Goal: Information Seeking & Learning: Learn about a topic

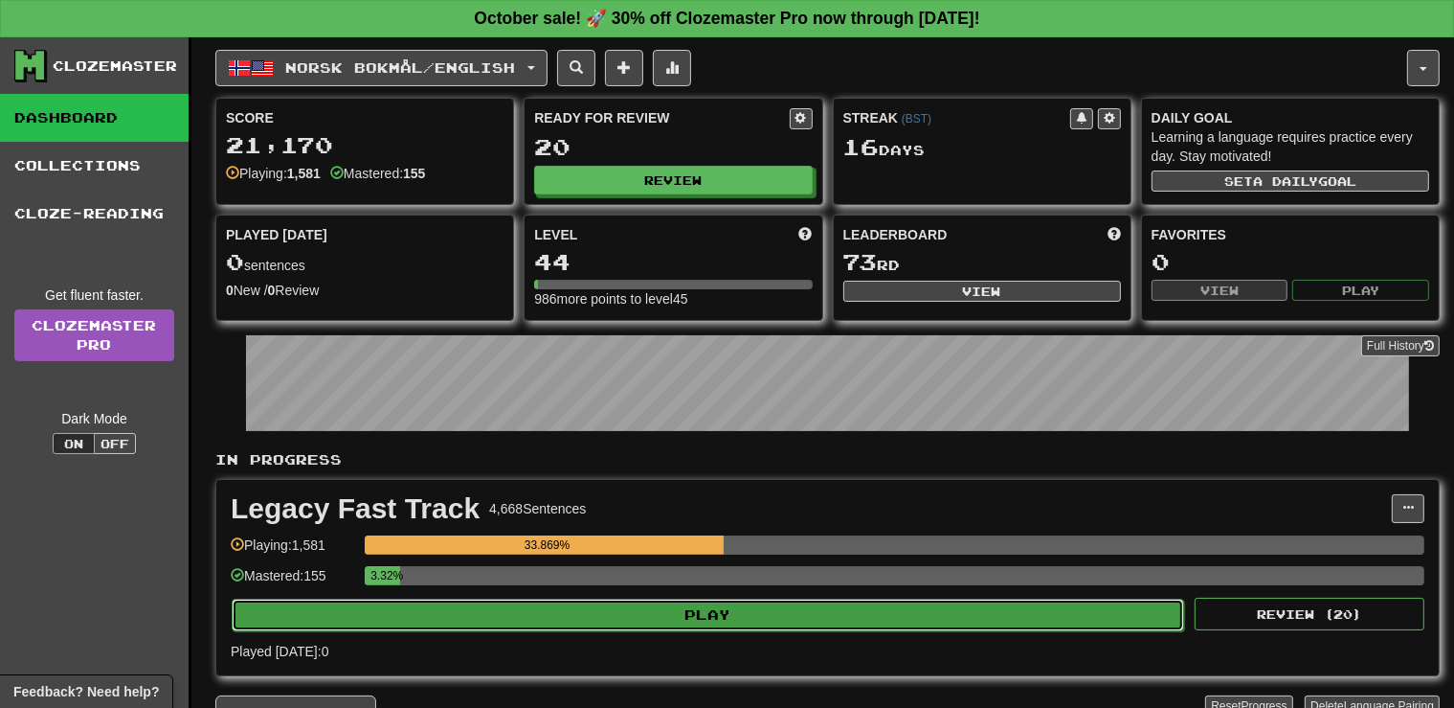
click at [747, 608] on button "Play" at bounding box center [708, 614] width 953 height 33
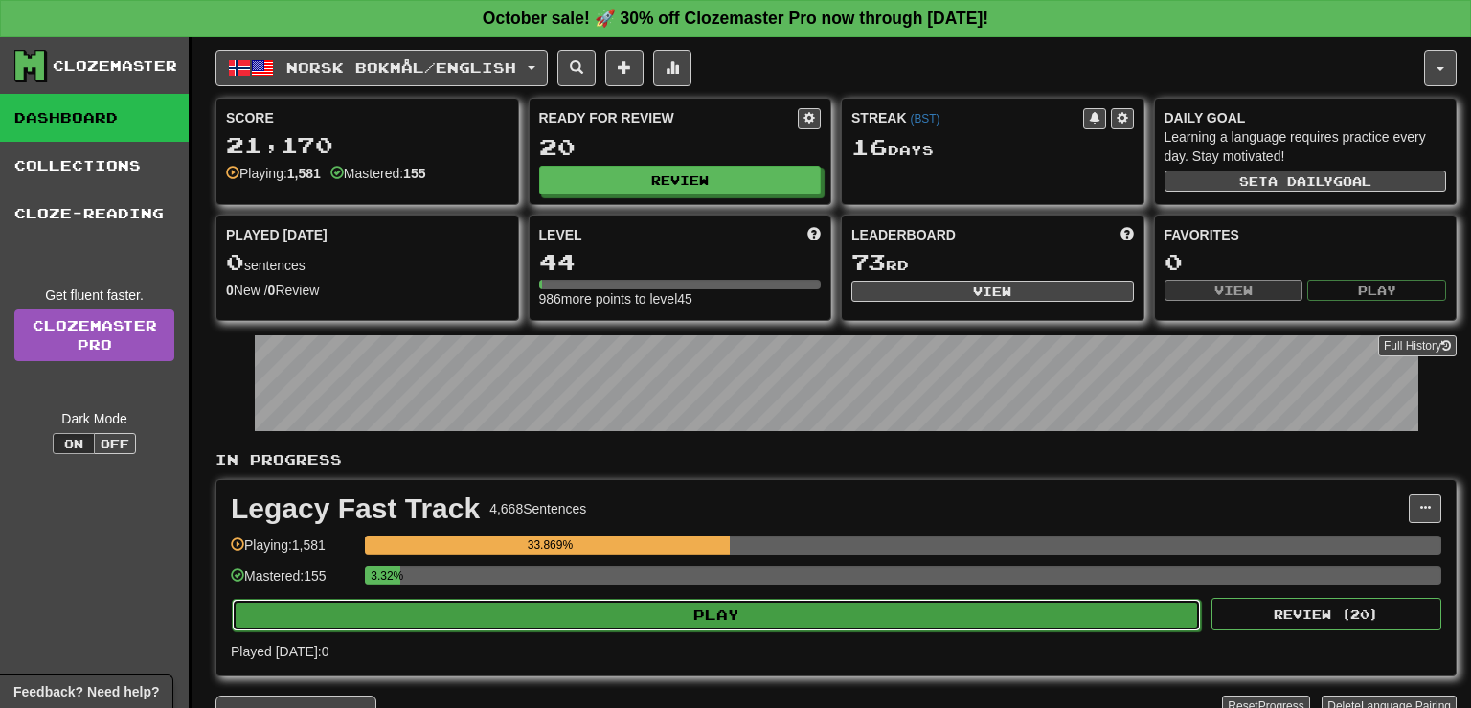
select select "**"
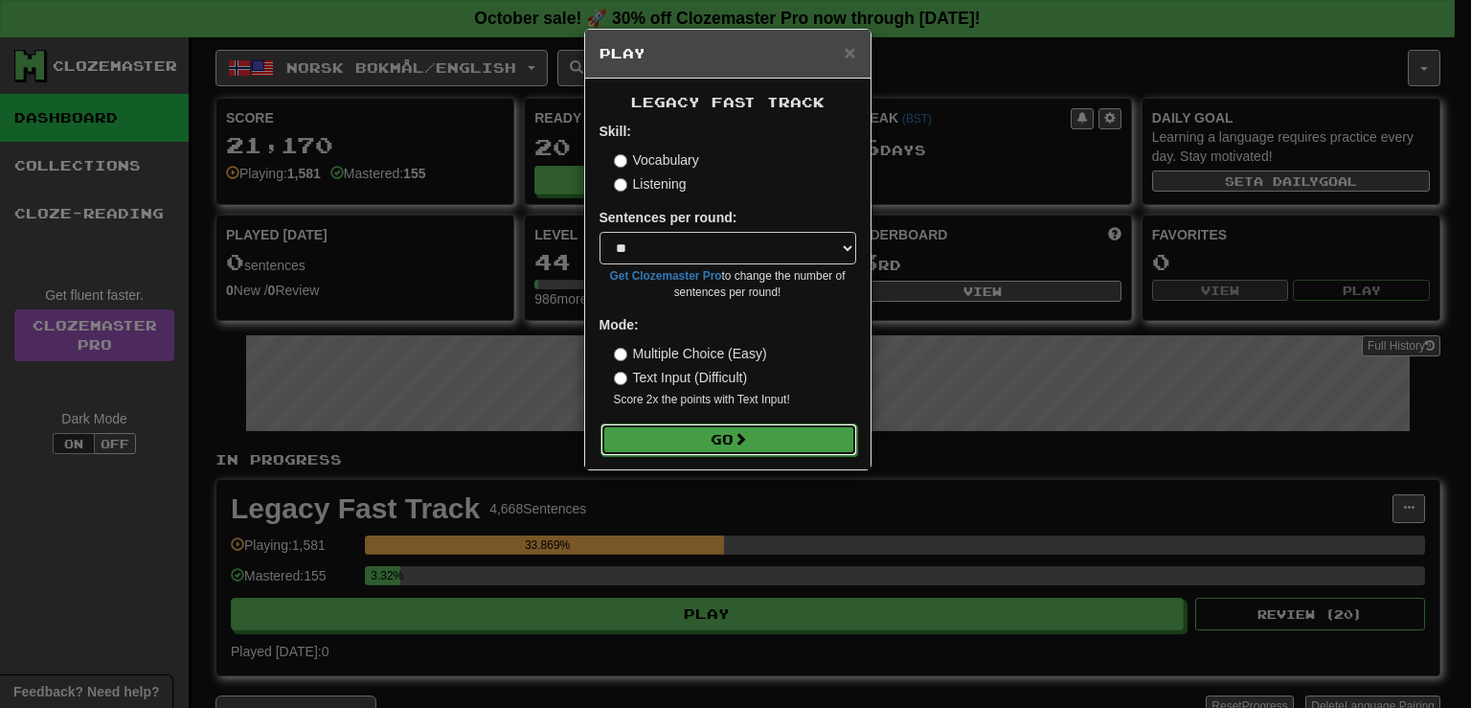
click at [742, 445] on span at bounding box center [739, 438] width 13 height 13
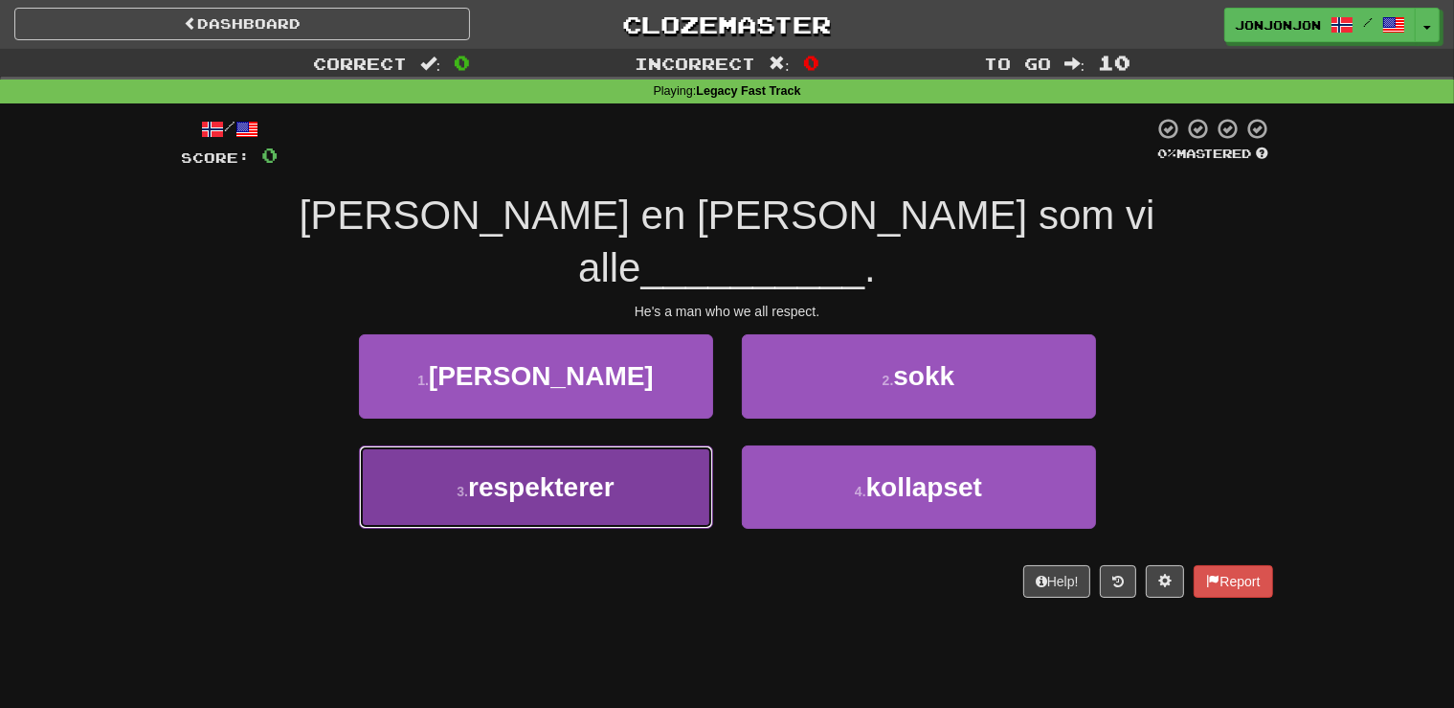
click at [557, 465] on button "3 . respekterer" at bounding box center [536, 486] width 354 height 83
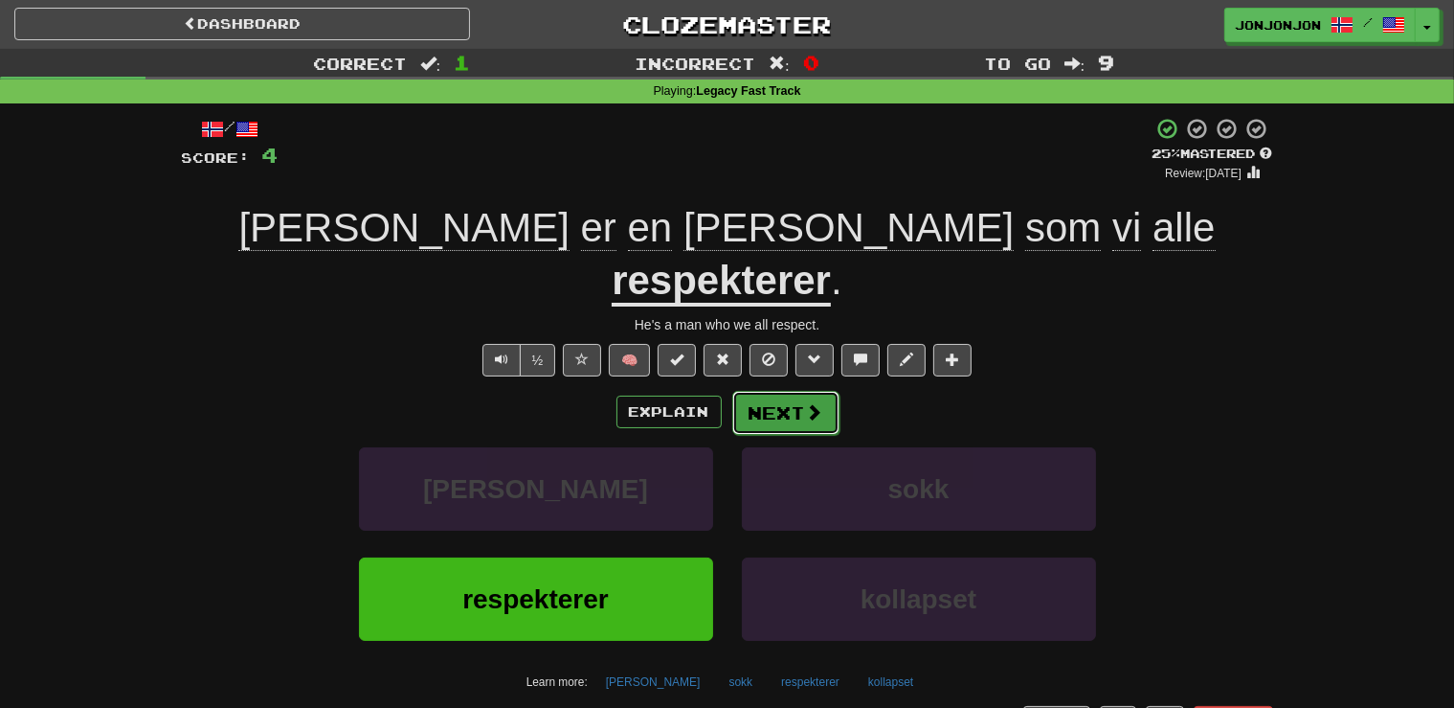
click at [754, 391] on button "Next" at bounding box center [785, 413] width 107 height 44
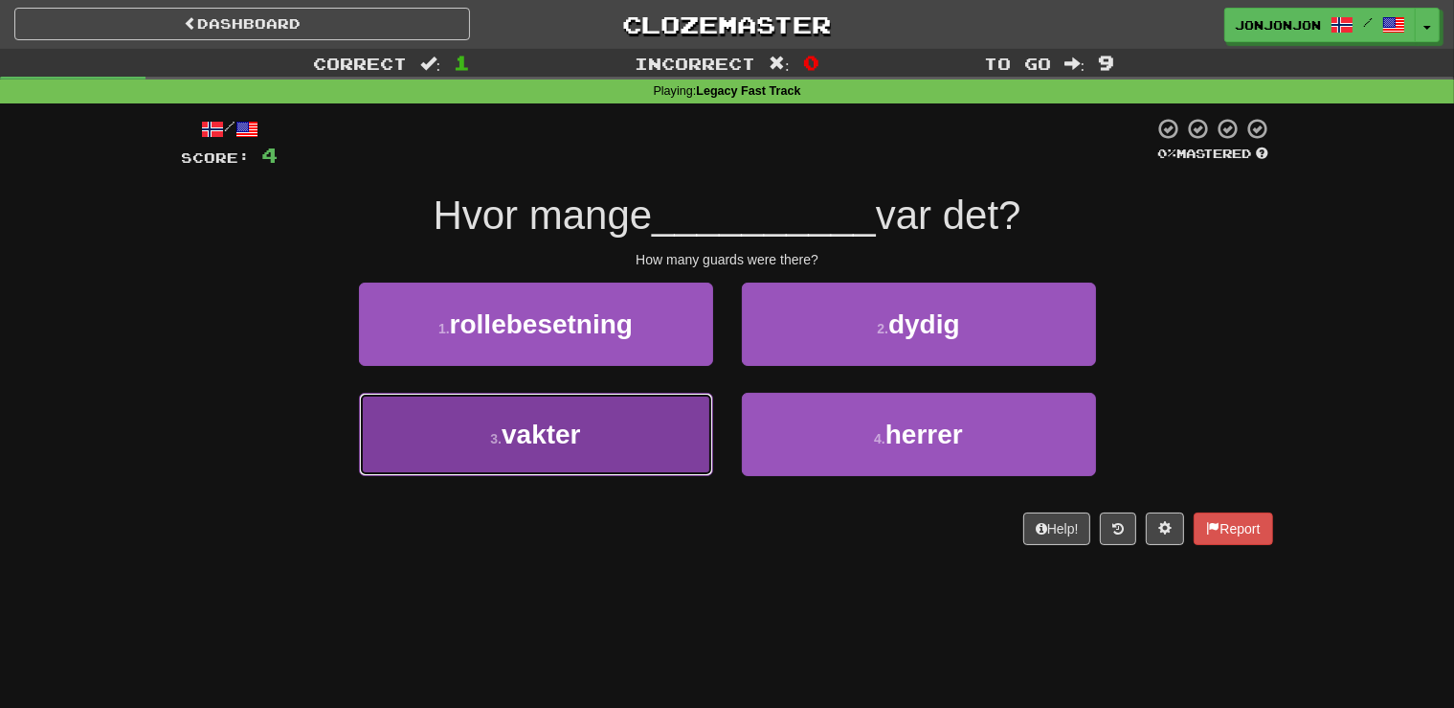
click at [584, 468] on button "3 . vakter" at bounding box center [536, 434] width 354 height 83
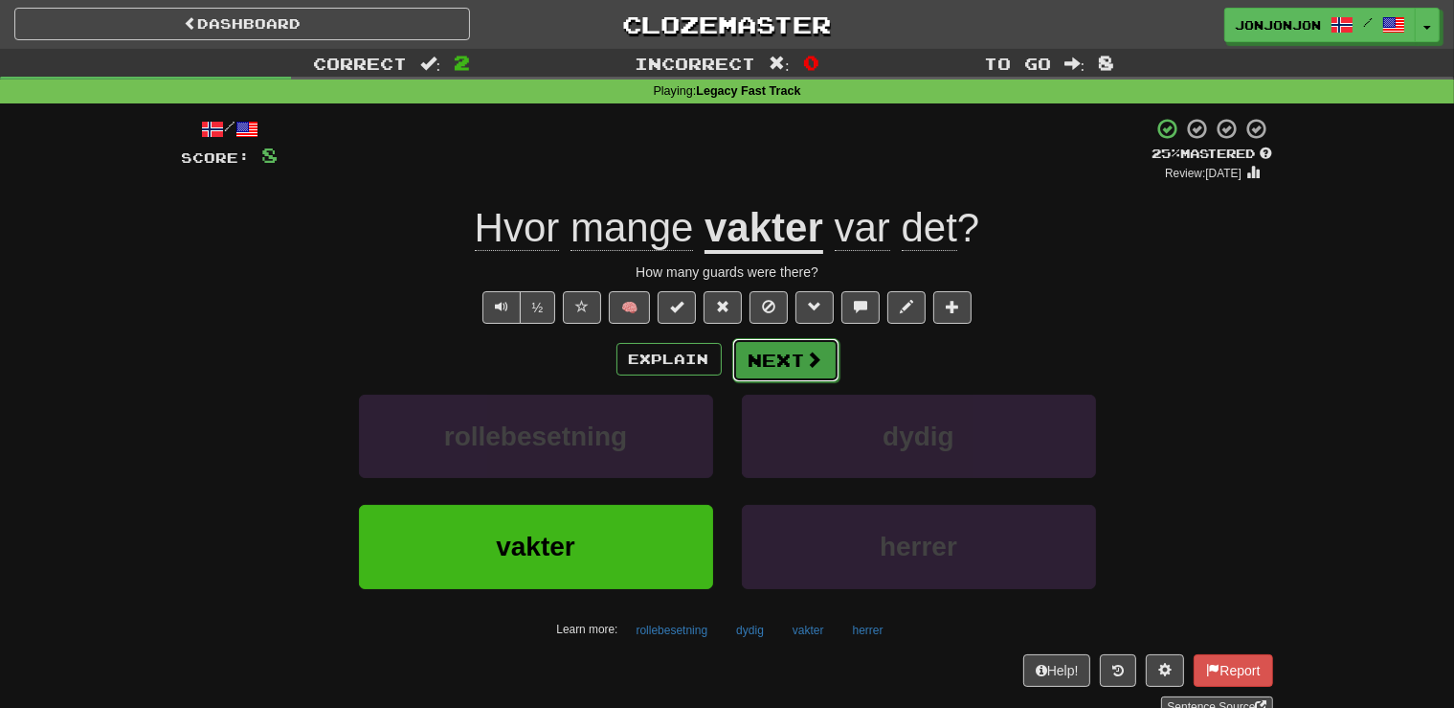
click at [802, 365] on button "Next" at bounding box center [785, 360] width 107 height 44
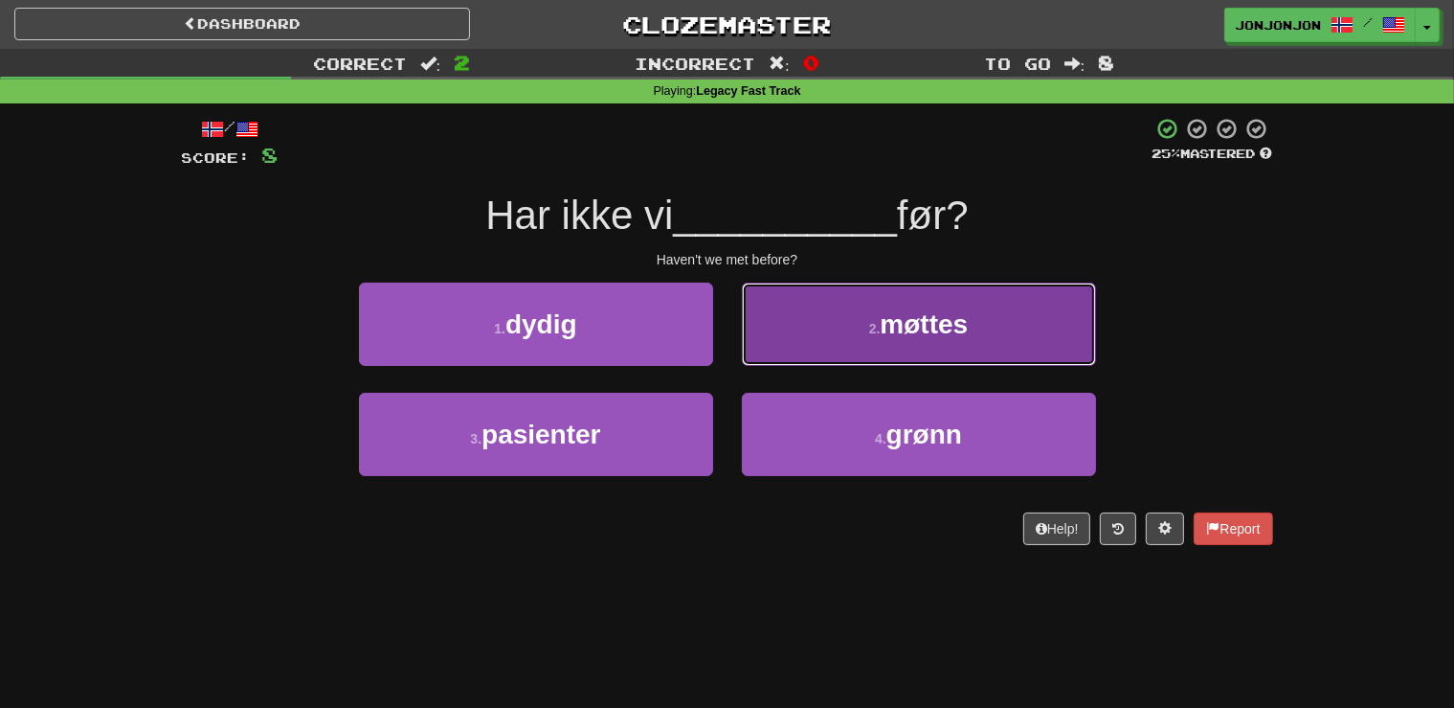
click at [943, 339] on button "2 . møttes" at bounding box center [919, 323] width 354 height 83
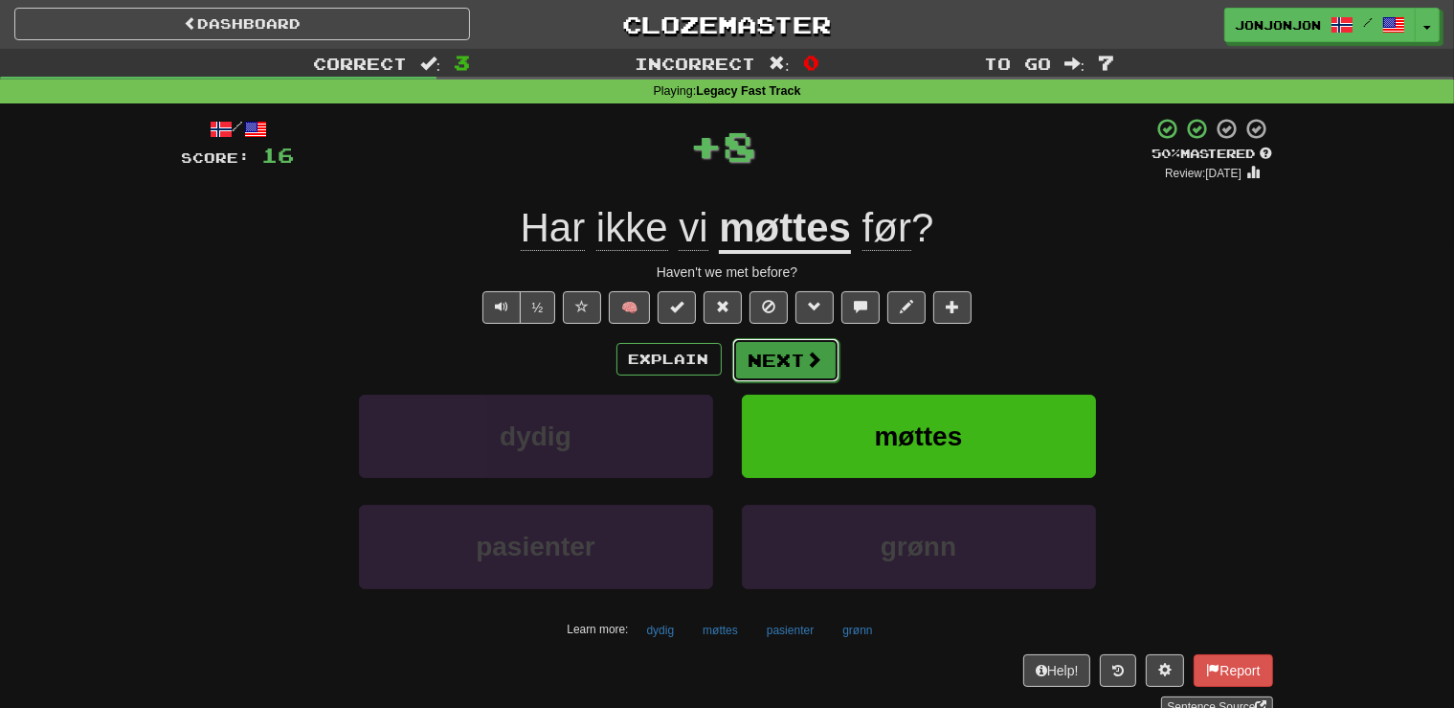
click at [777, 359] on button "Next" at bounding box center [785, 360] width 107 height 44
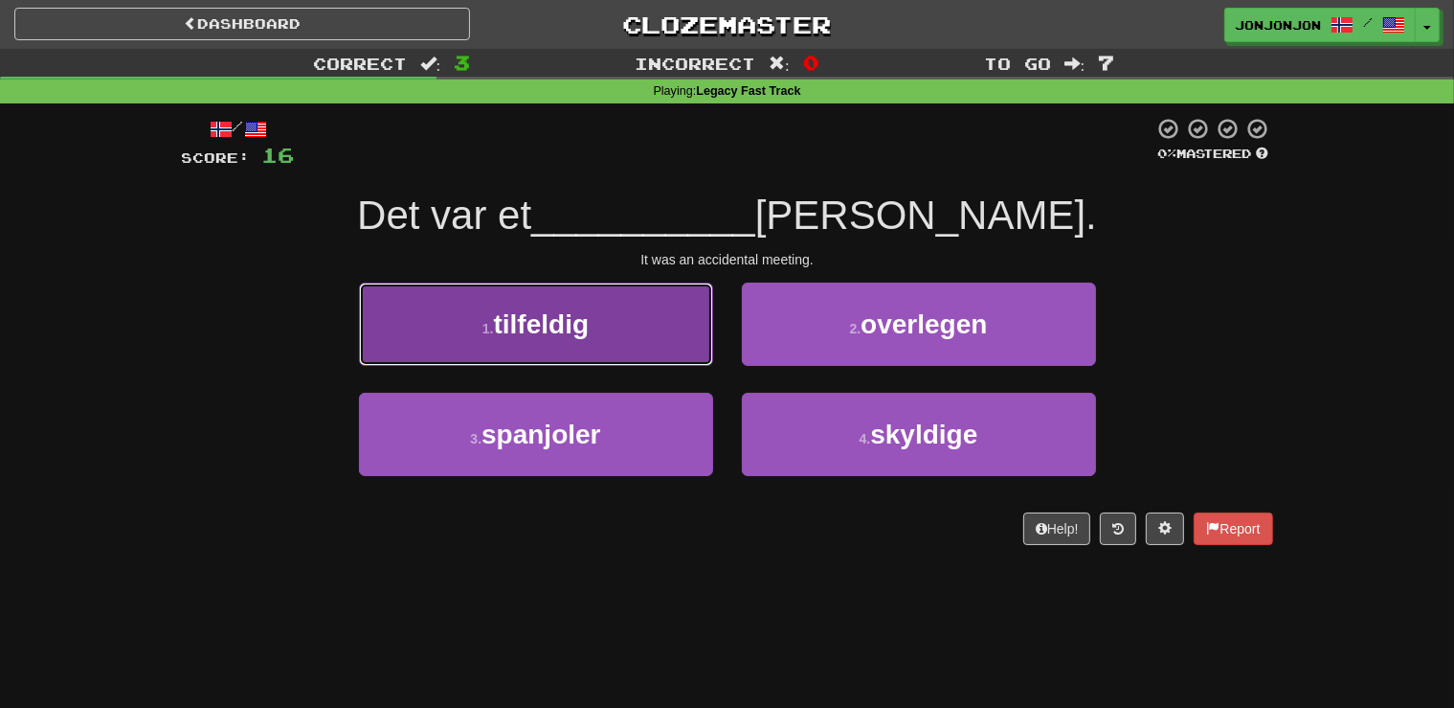
click at [661, 332] on button "1 . tilfeldig" at bounding box center [536, 323] width 354 height 83
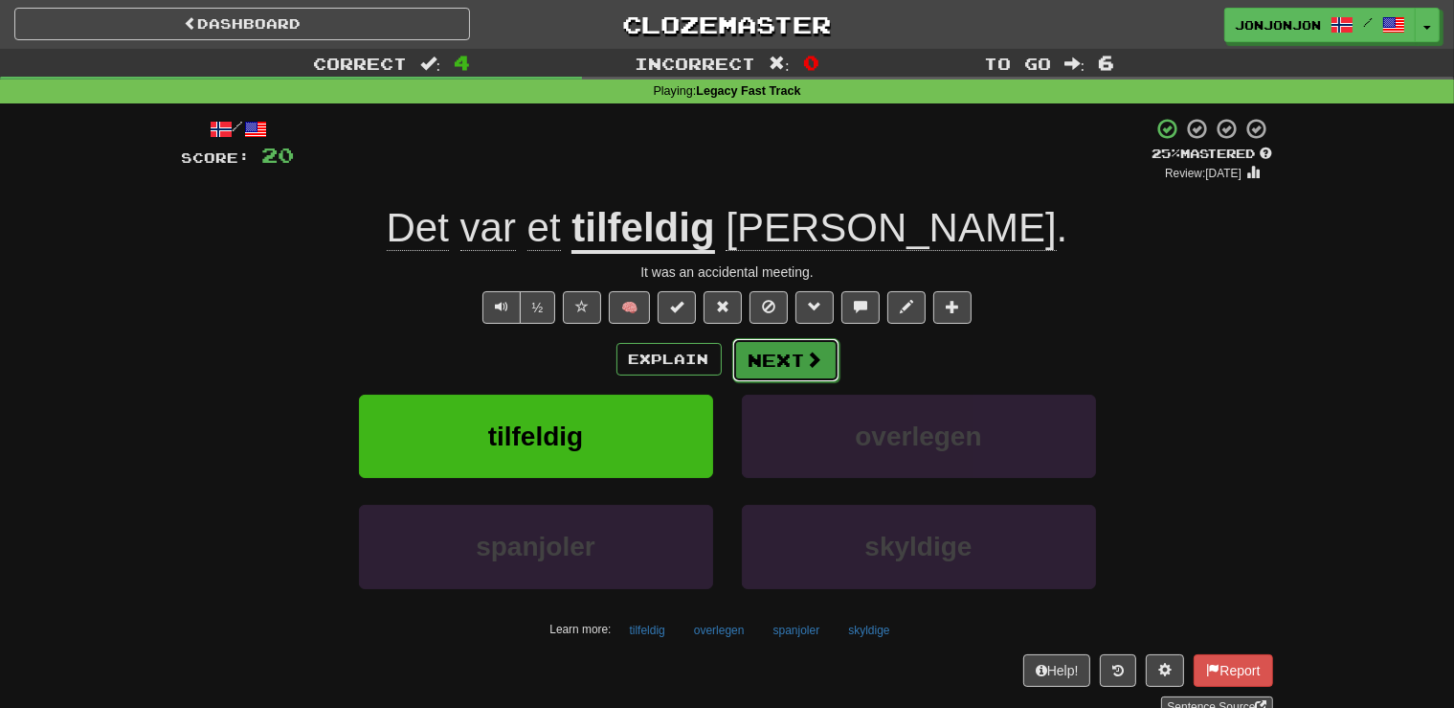
click at [810, 349] on button "Next" at bounding box center [785, 360] width 107 height 44
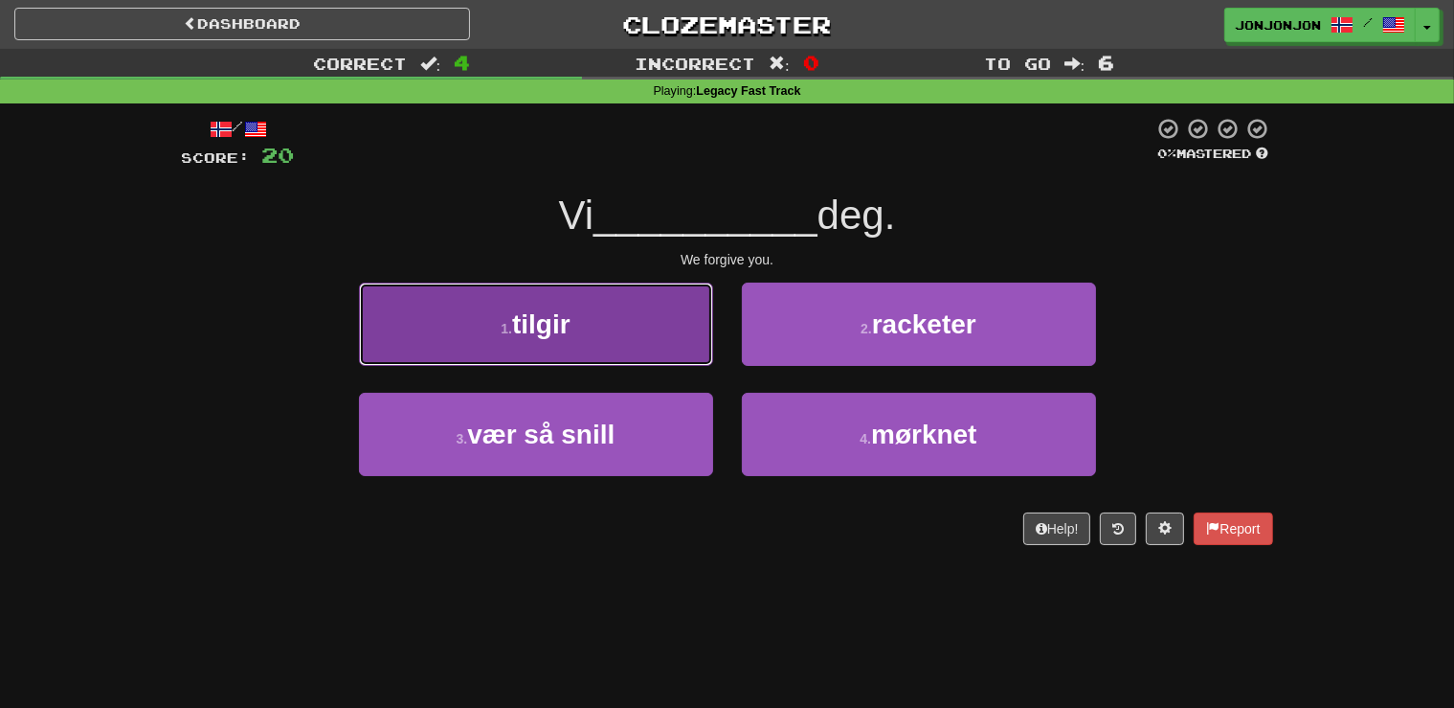
click at [620, 331] on button "1 . tilgir" at bounding box center [536, 323] width 354 height 83
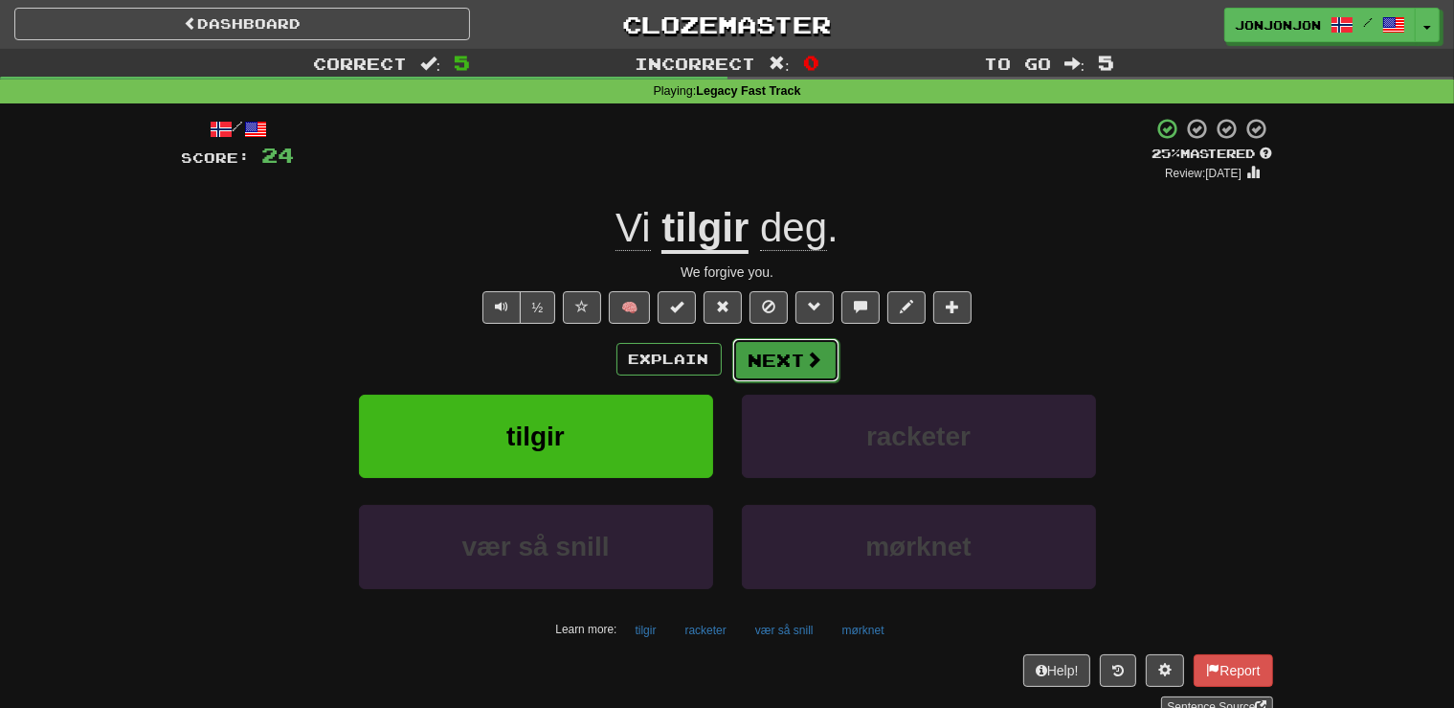
click at [788, 354] on button "Next" at bounding box center [785, 360] width 107 height 44
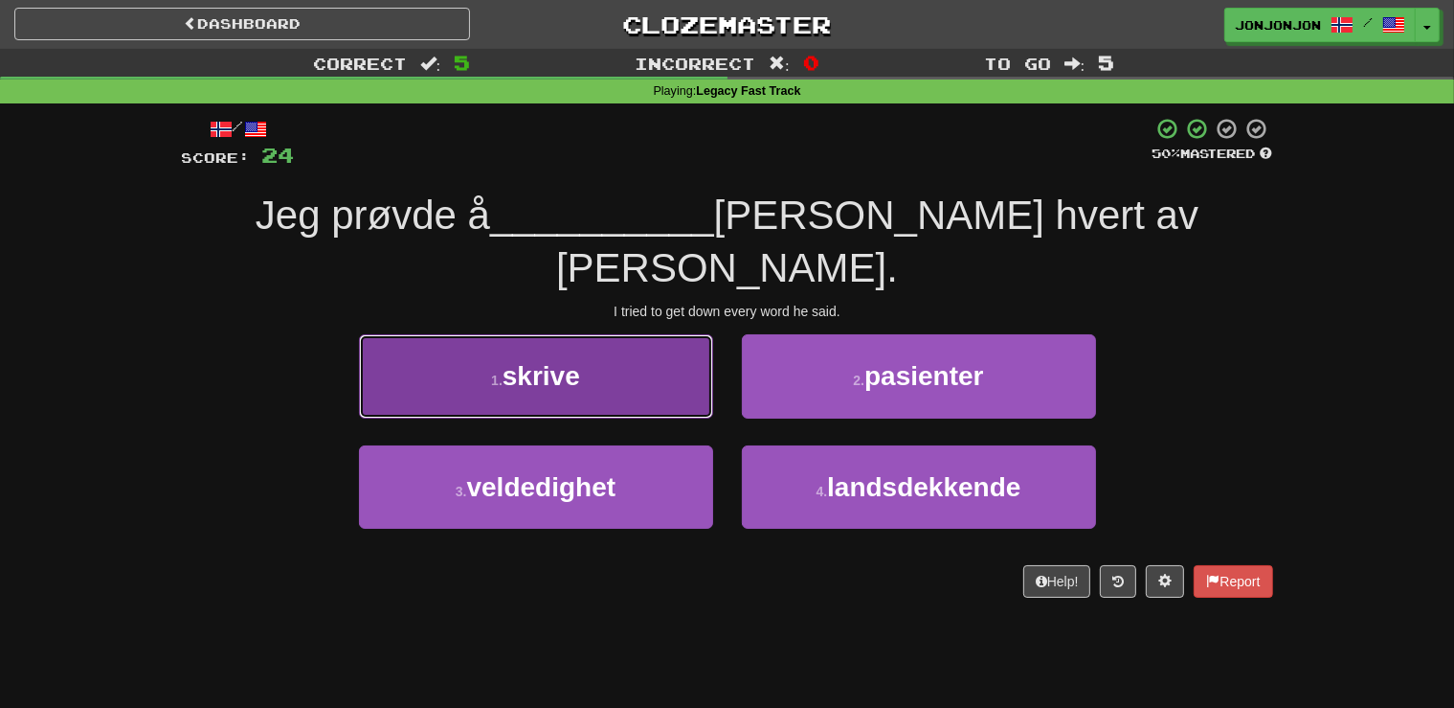
click at [641, 334] on button "1 . skrive" at bounding box center [536, 375] width 354 height 83
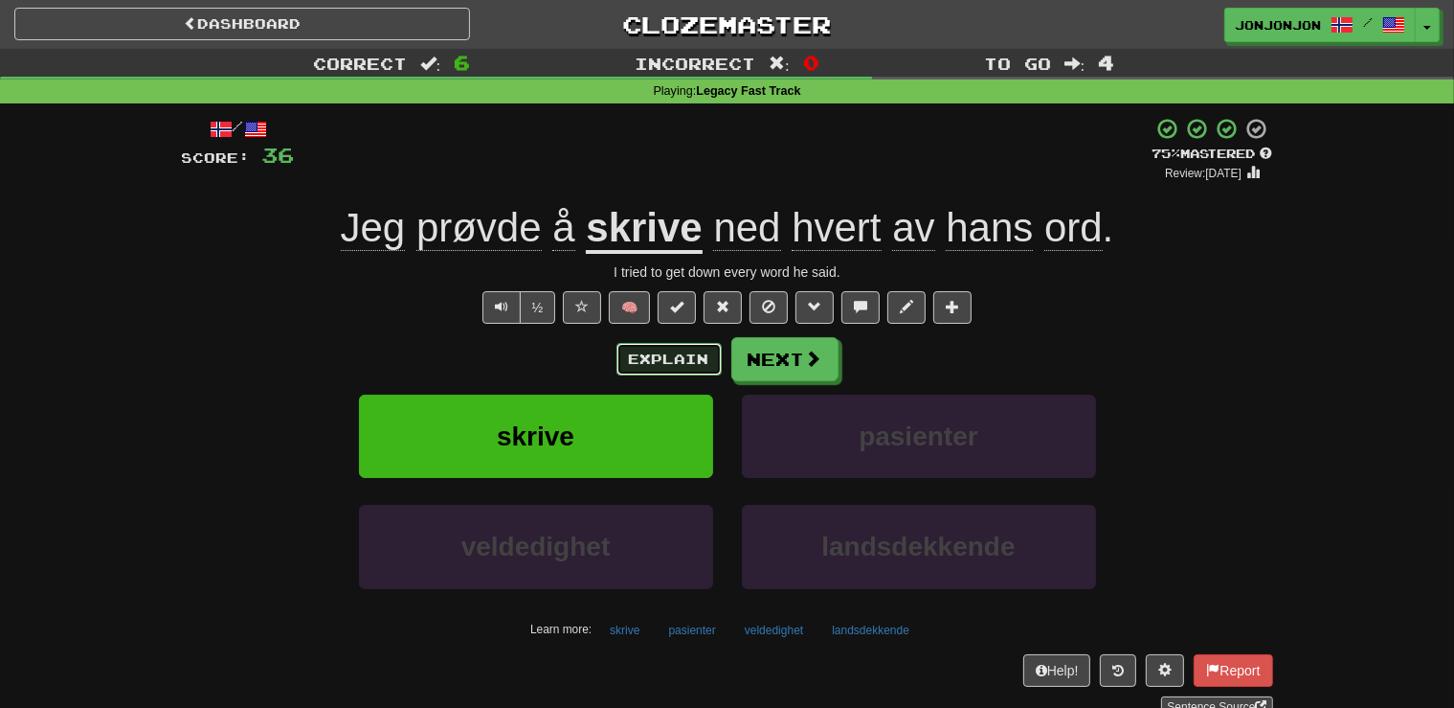
click at [657, 371] on button "Explain" at bounding box center [669, 359] width 105 height 33
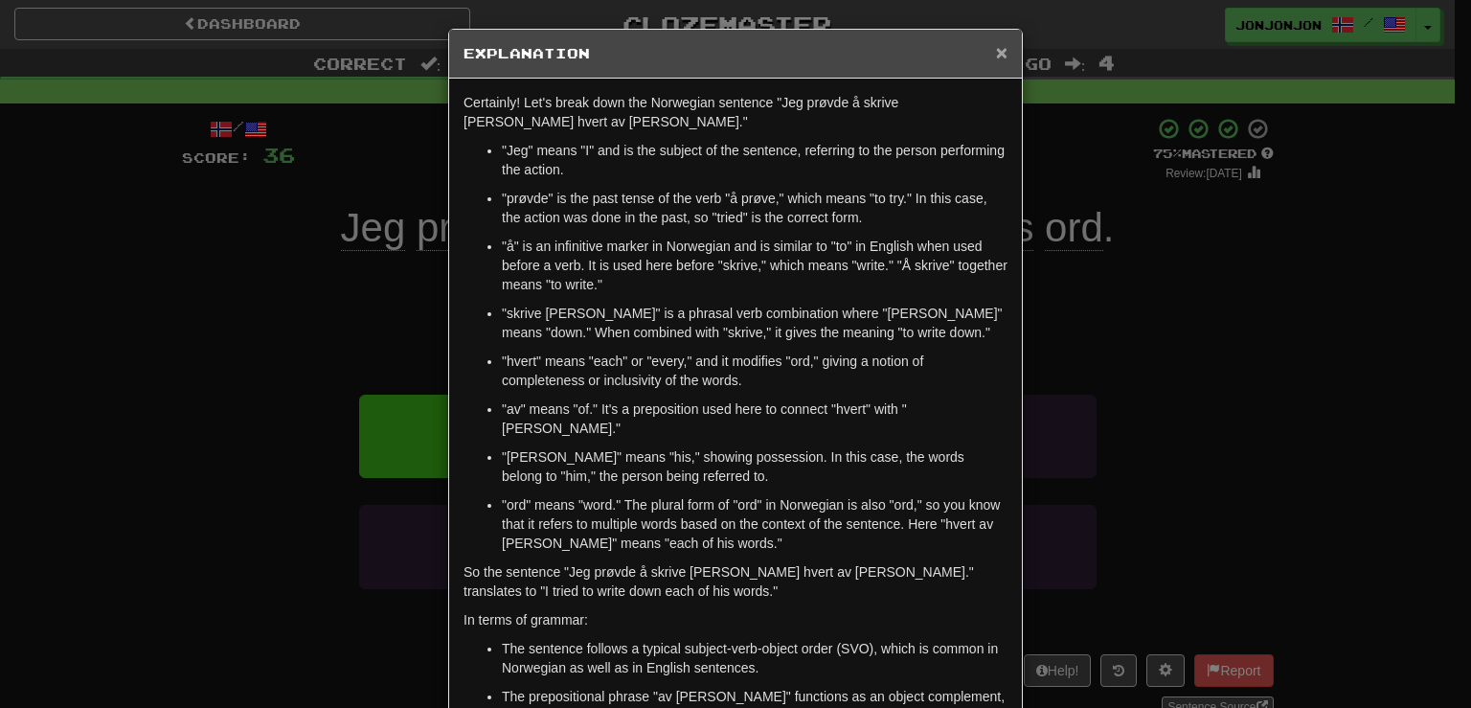
click at [996, 57] on span "×" at bounding box center [1001, 52] width 11 height 22
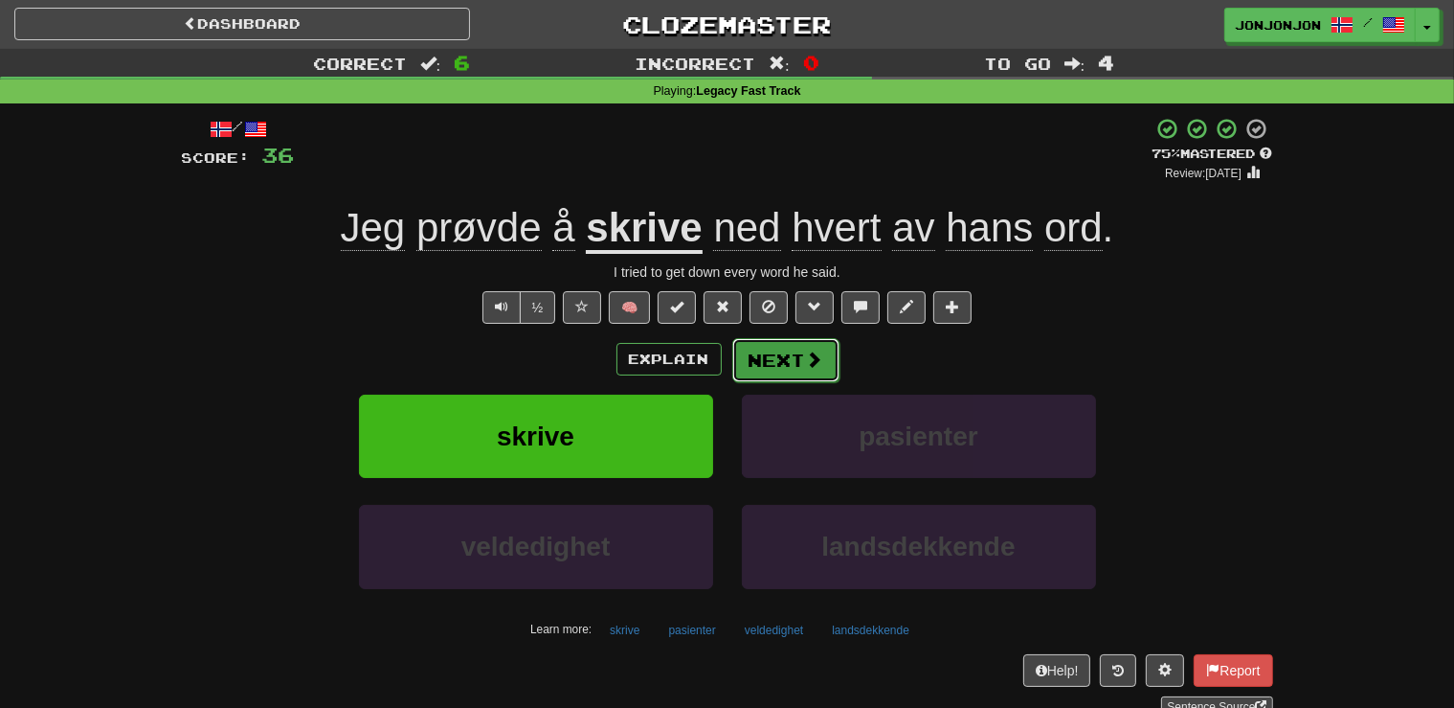
click at [777, 366] on button "Next" at bounding box center [785, 360] width 107 height 44
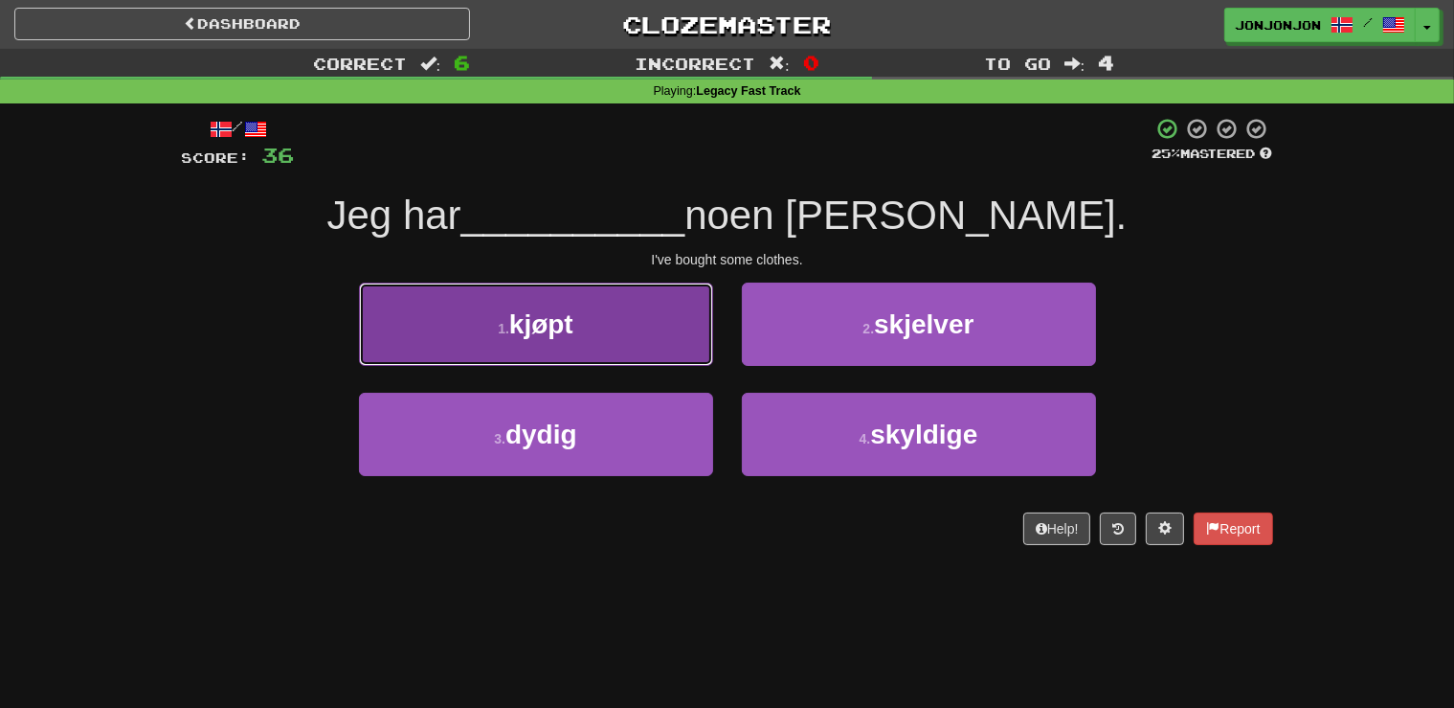
click at [617, 341] on button "1 . kjøpt" at bounding box center [536, 323] width 354 height 83
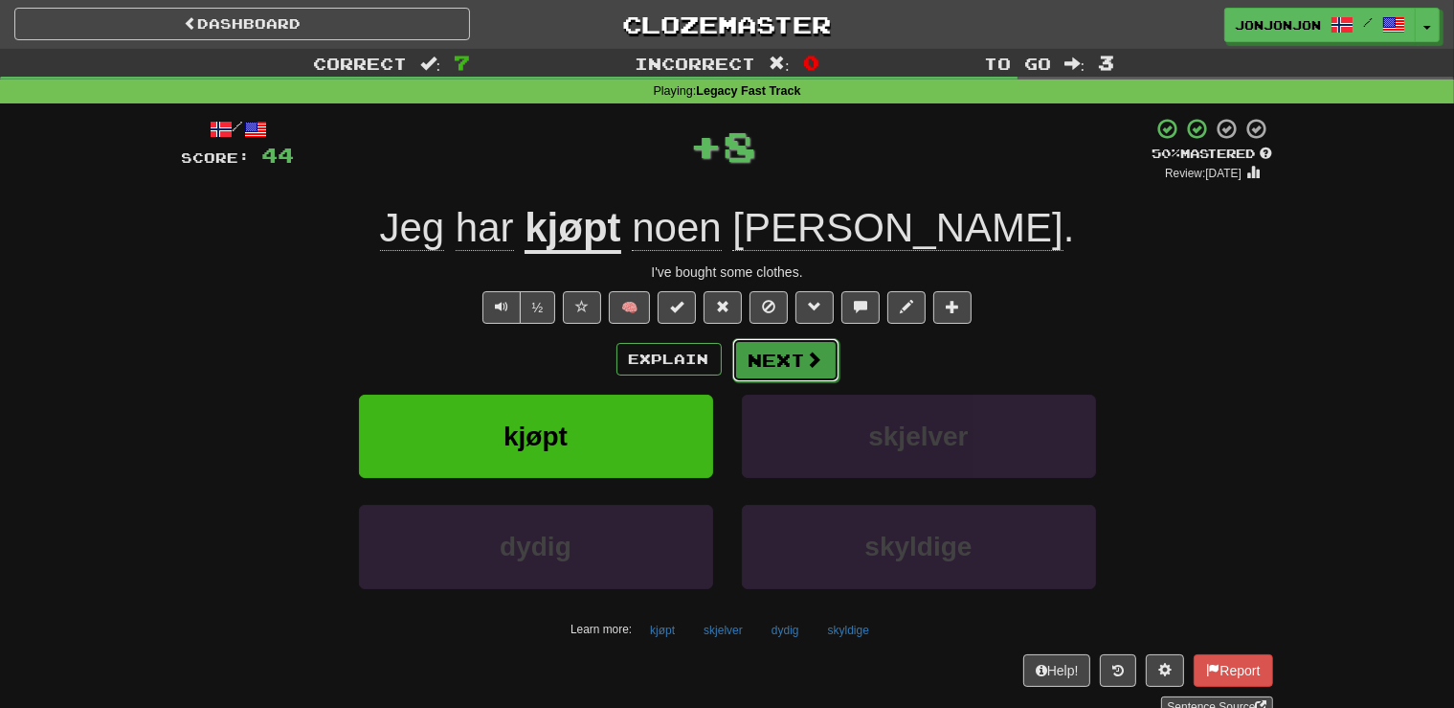
click at [779, 366] on button "Next" at bounding box center [785, 360] width 107 height 44
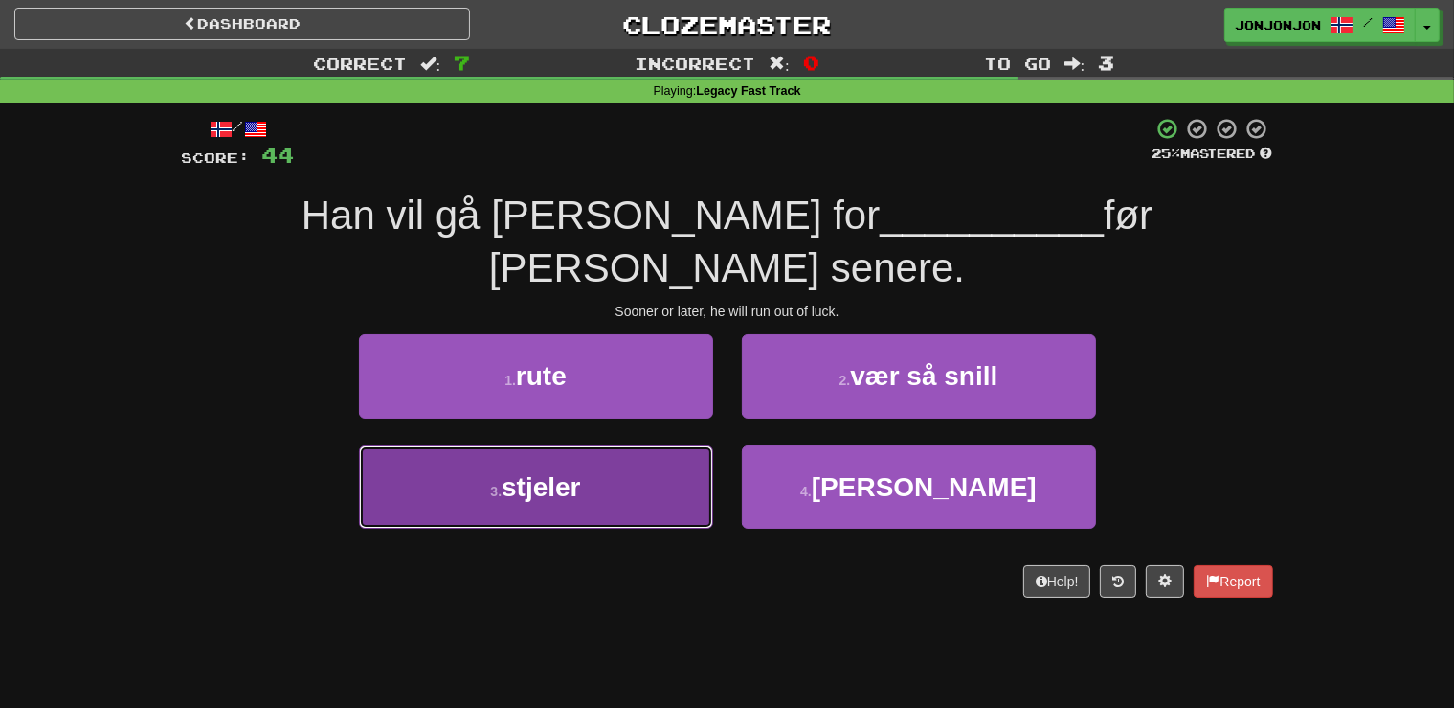
click at [641, 445] on button "3 . stjeler" at bounding box center [536, 486] width 354 height 83
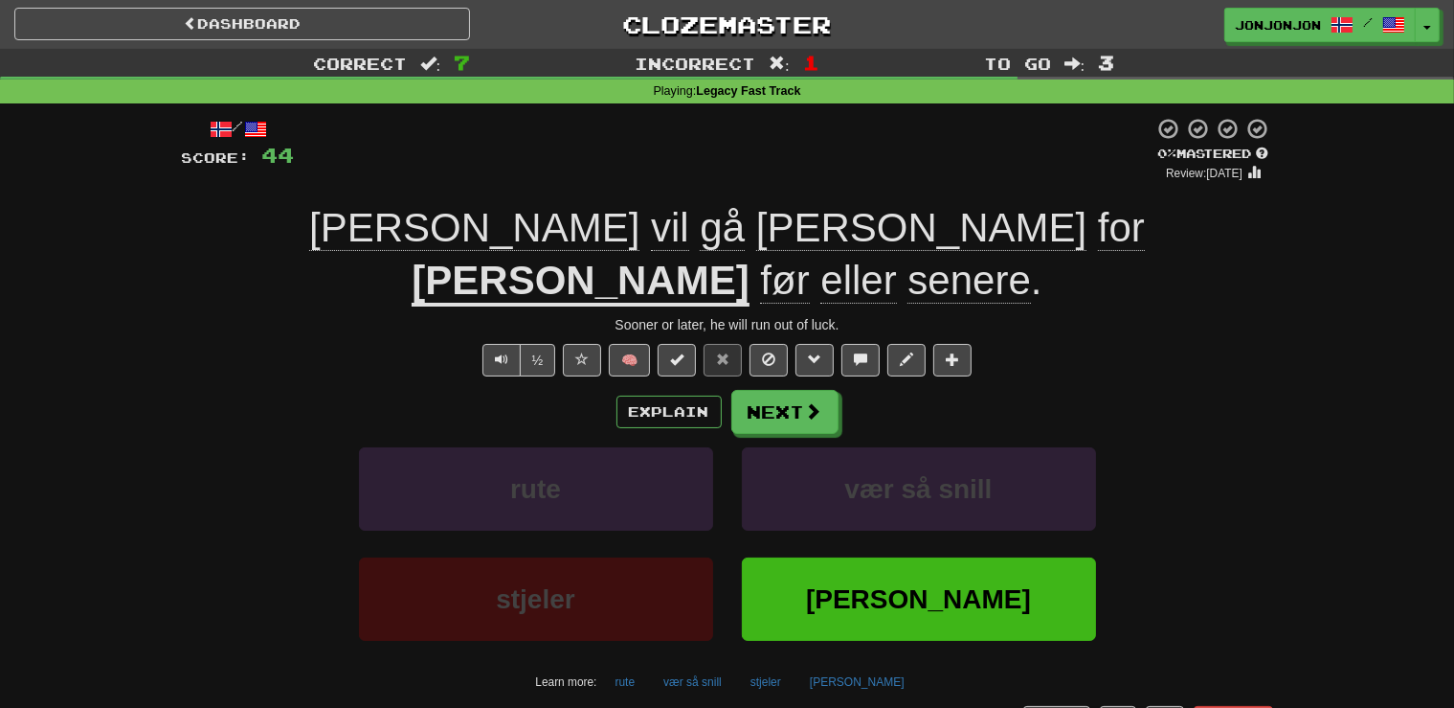
click at [618, 390] on div "Explain Next" at bounding box center [727, 412] width 1091 height 44
click at [658, 395] on button "Explain" at bounding box center [669, 411] width 105 height 33
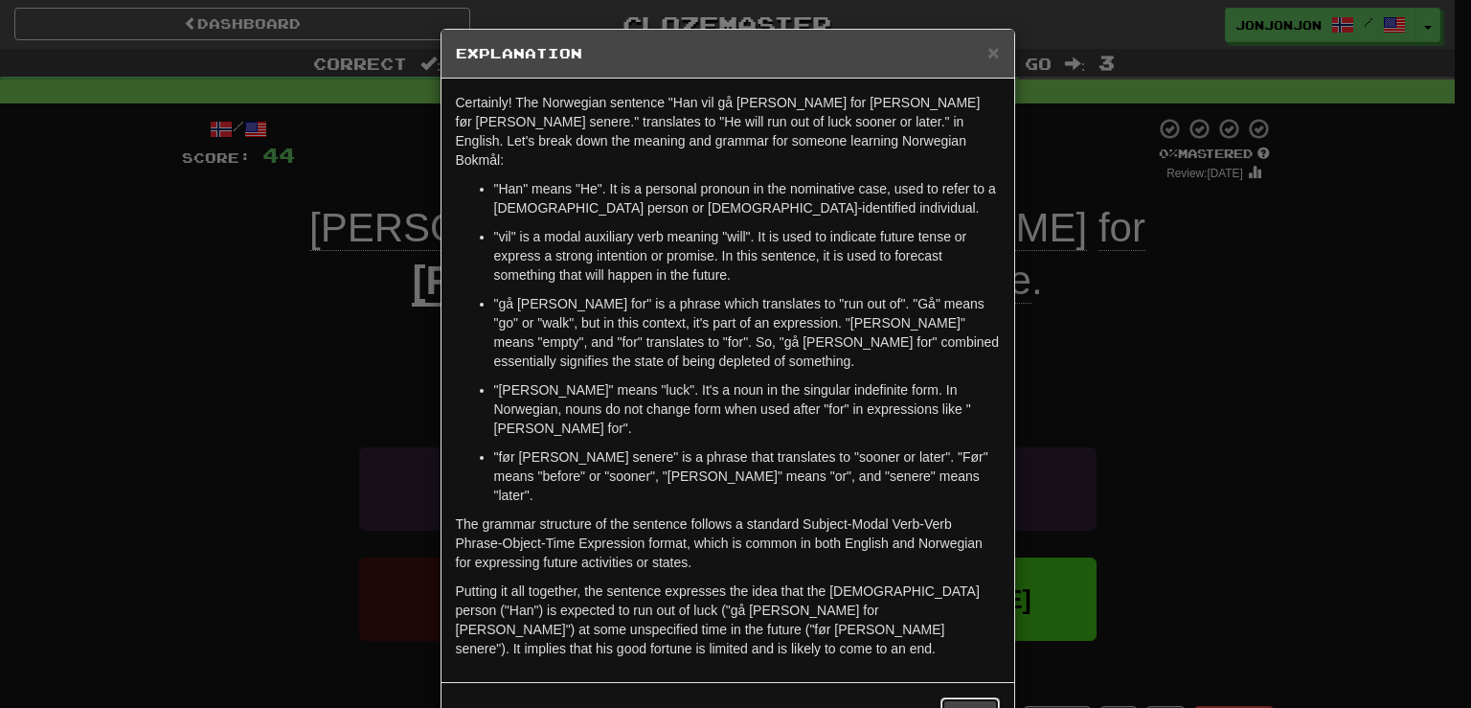
click at [969, 697] on button "Close" at bounding box center [969, 713] width 59 height 33
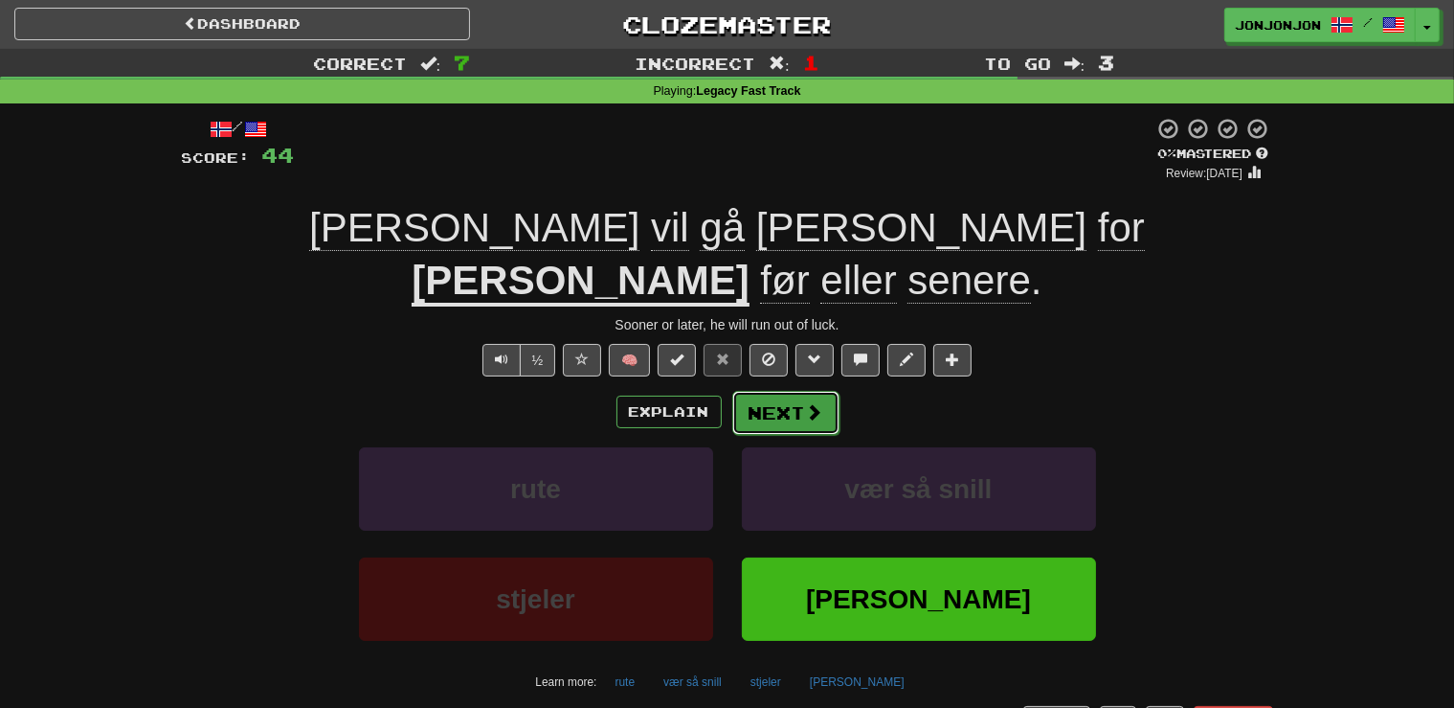
click at [806, 403] on span at bounding box center [814, 411] width 17 height 17
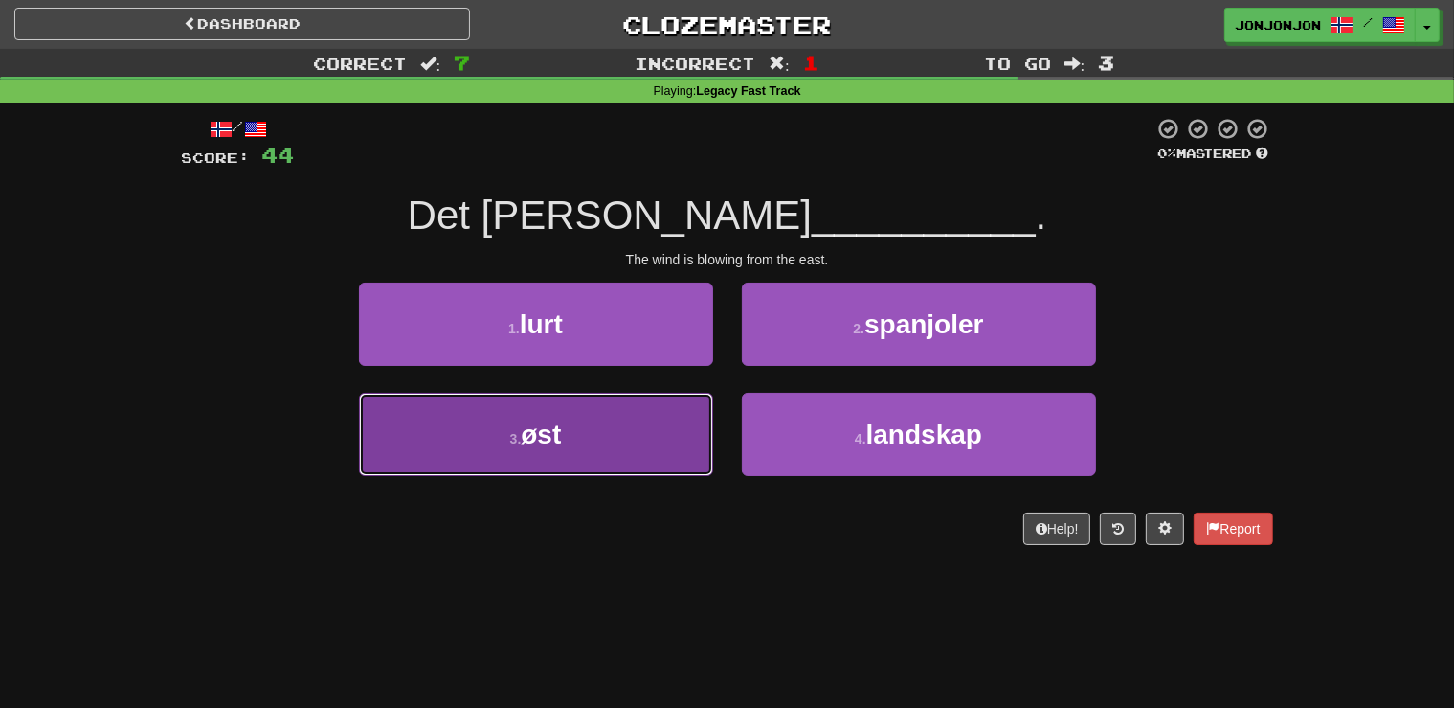
click at [565, 399] on button "3 . øst" at bounding box center [536, 434] width 354 height 83
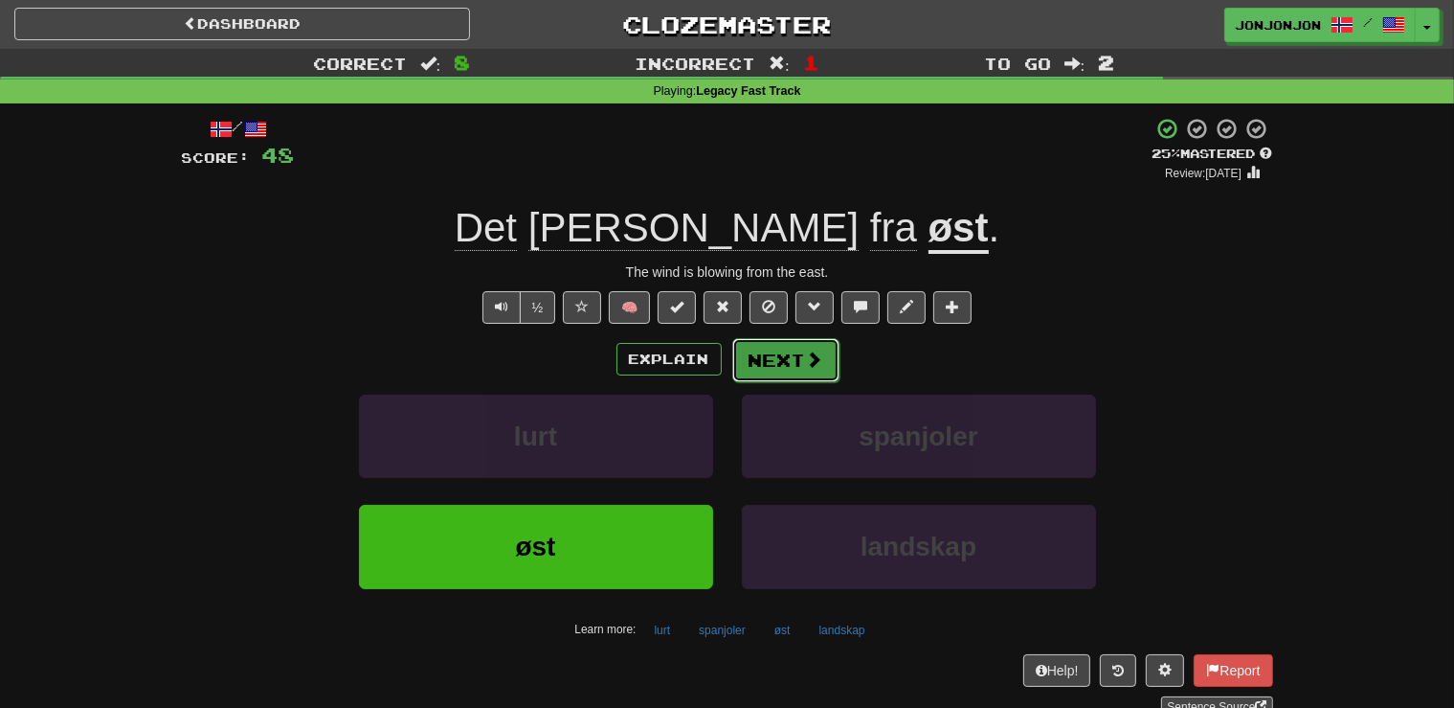
click at [806, 350] on span at bounding box center [814, 358] width 17 height 17
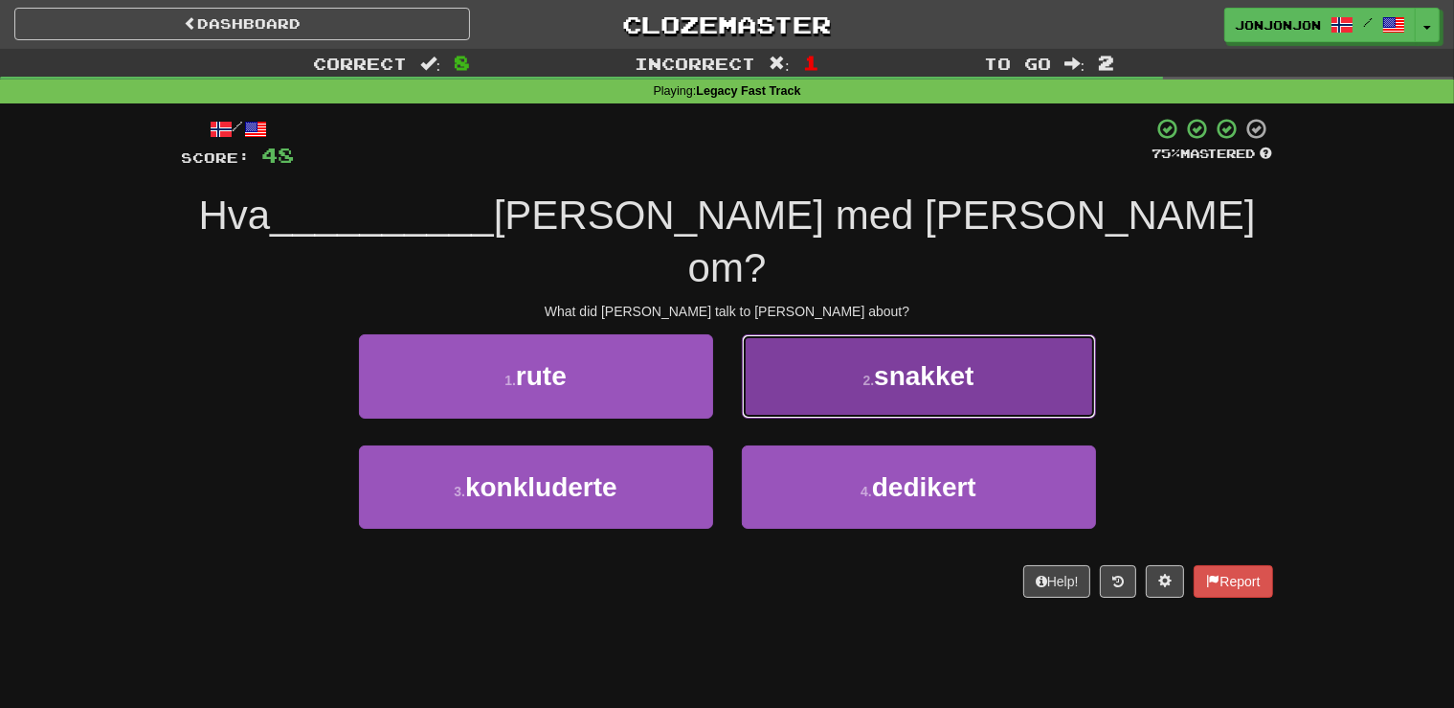
click at [875, 364] on button "2 . snakket" at bounding box center [919, 375] width 354 height 83
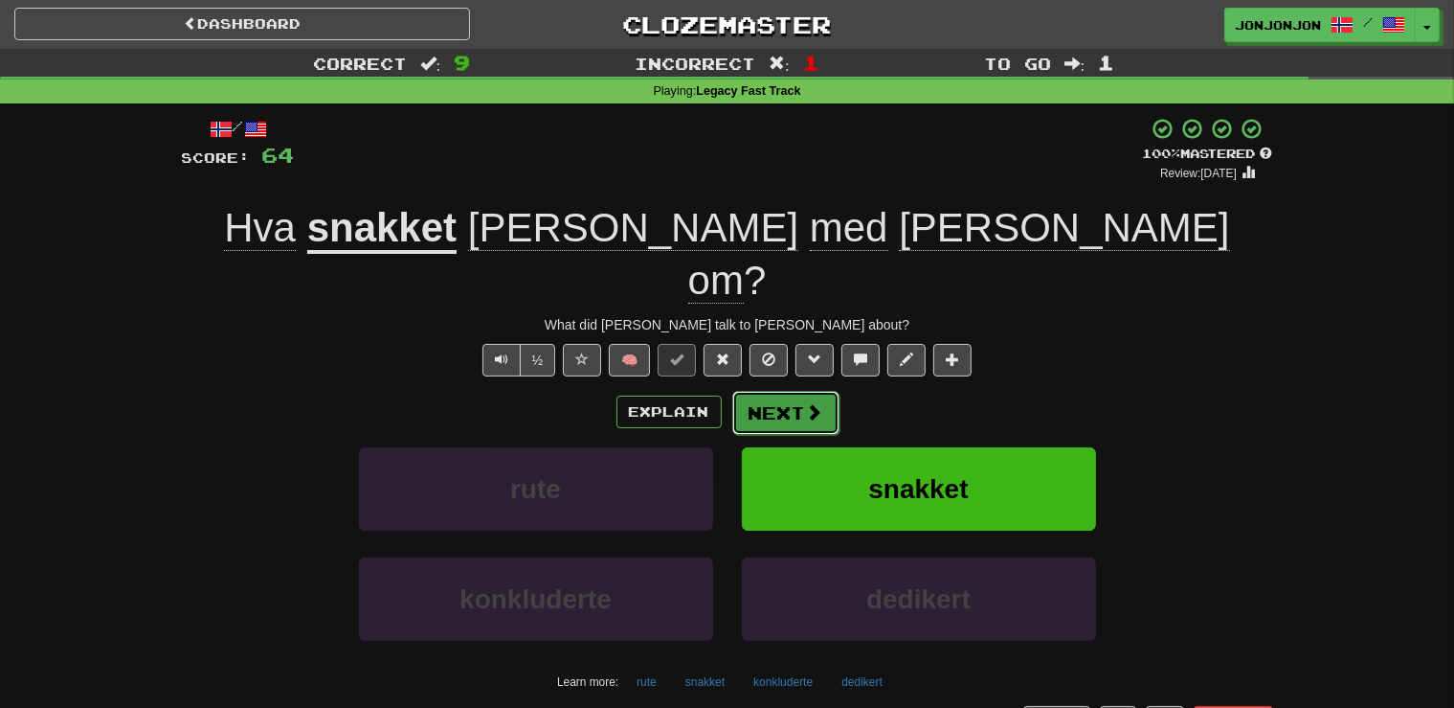
click at [776, 391] on button "Next" at bounding box center [785, 413] width 107 height 44
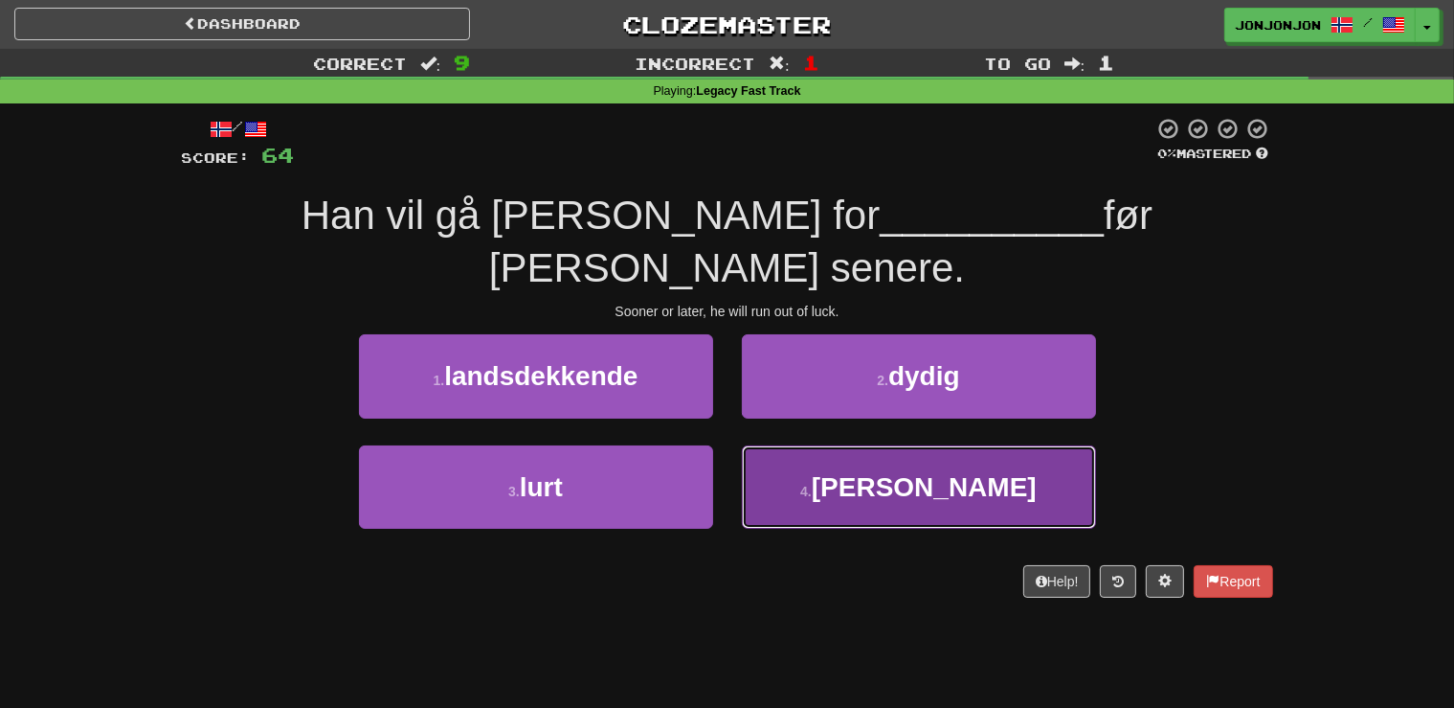
click at [933, 472] on span "flaks" at bounding box center [924, 487] width 225 height 30
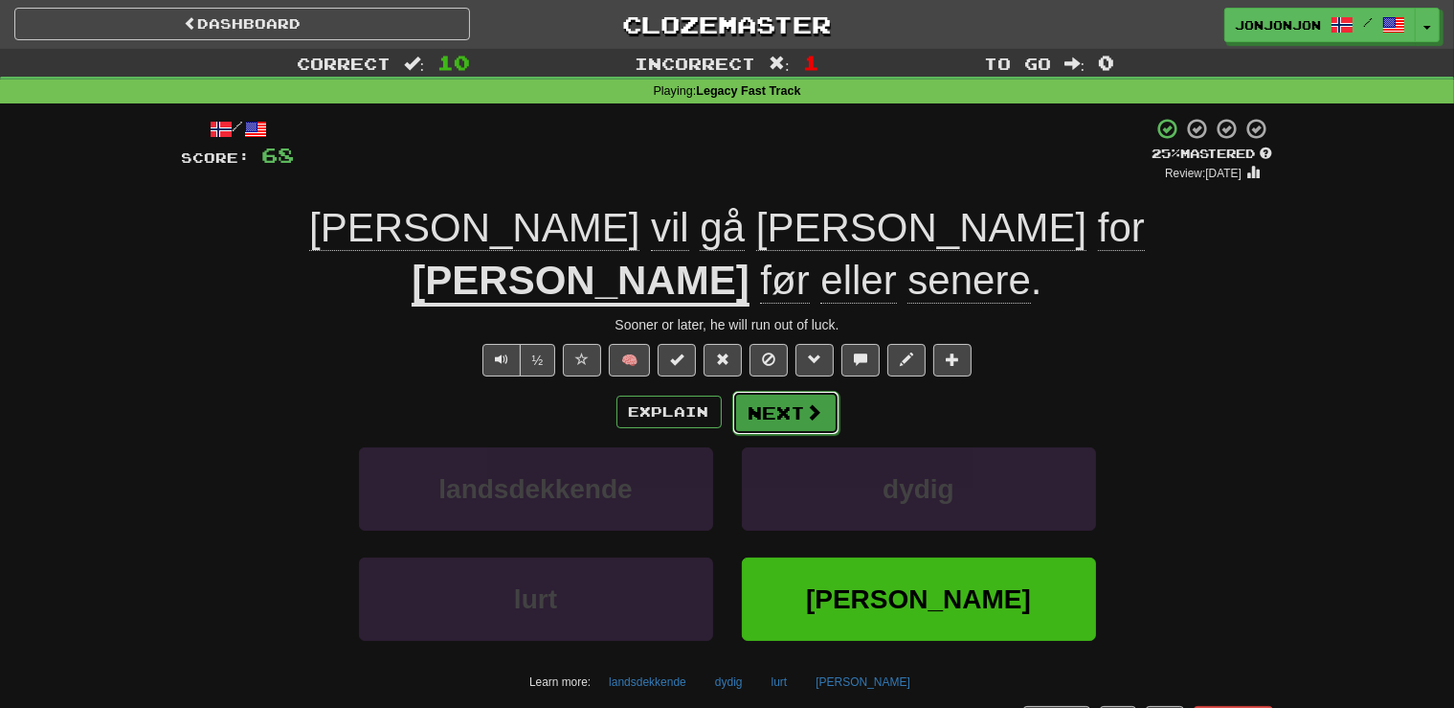
click at [797, 391] on button "Next" at bounding box center [785, 413] width 107 height 44
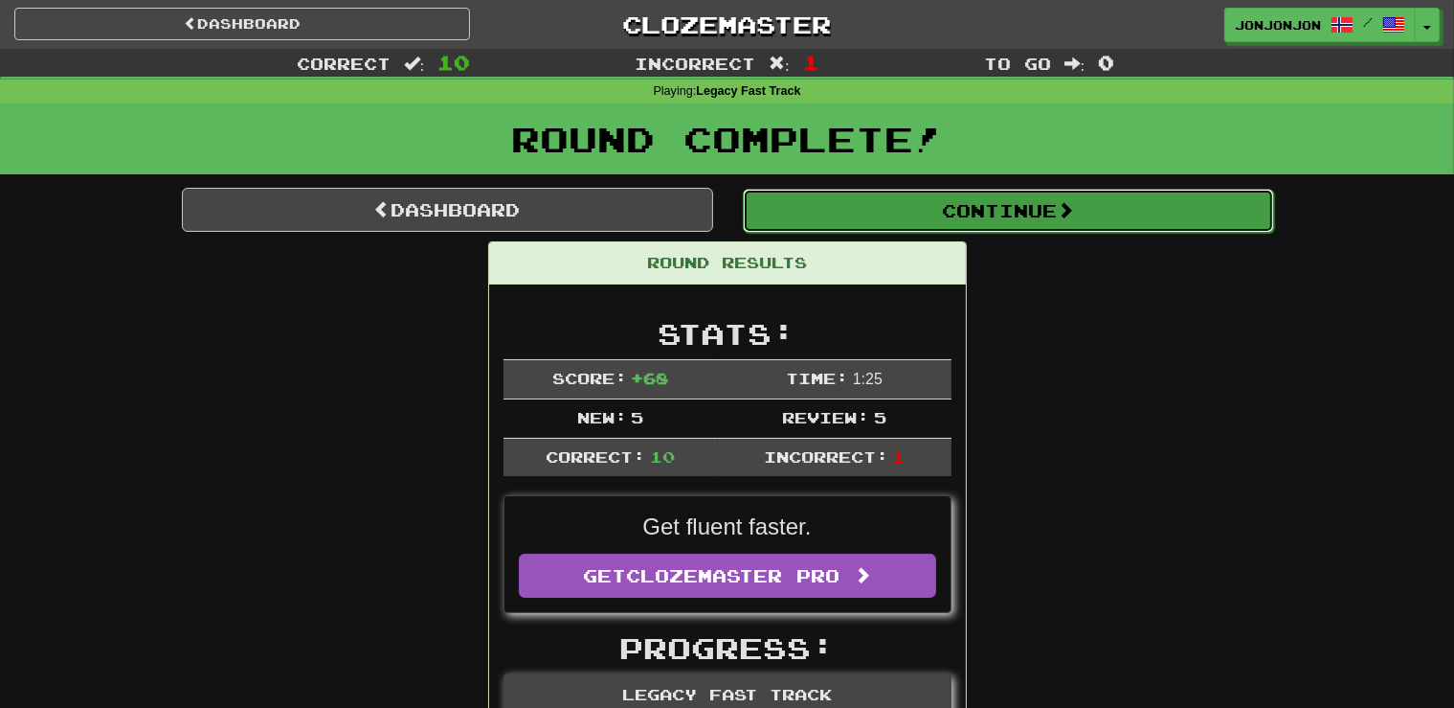
click at [1117, 214] on button "Continue" at bounding box center [1008, 211] width 531 height 44
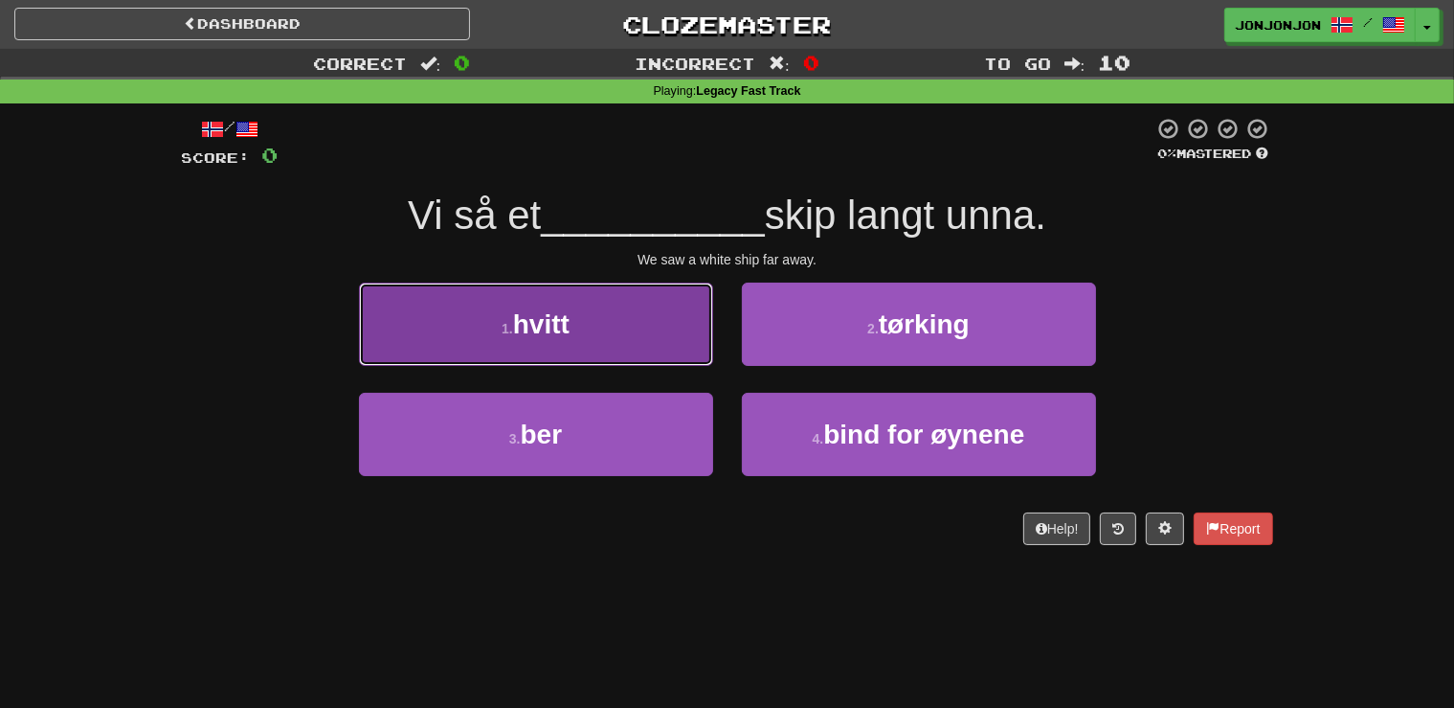
click at [635, 327] on button "1 . hvitt" at bounding box center [536, 323] width 354 height 83
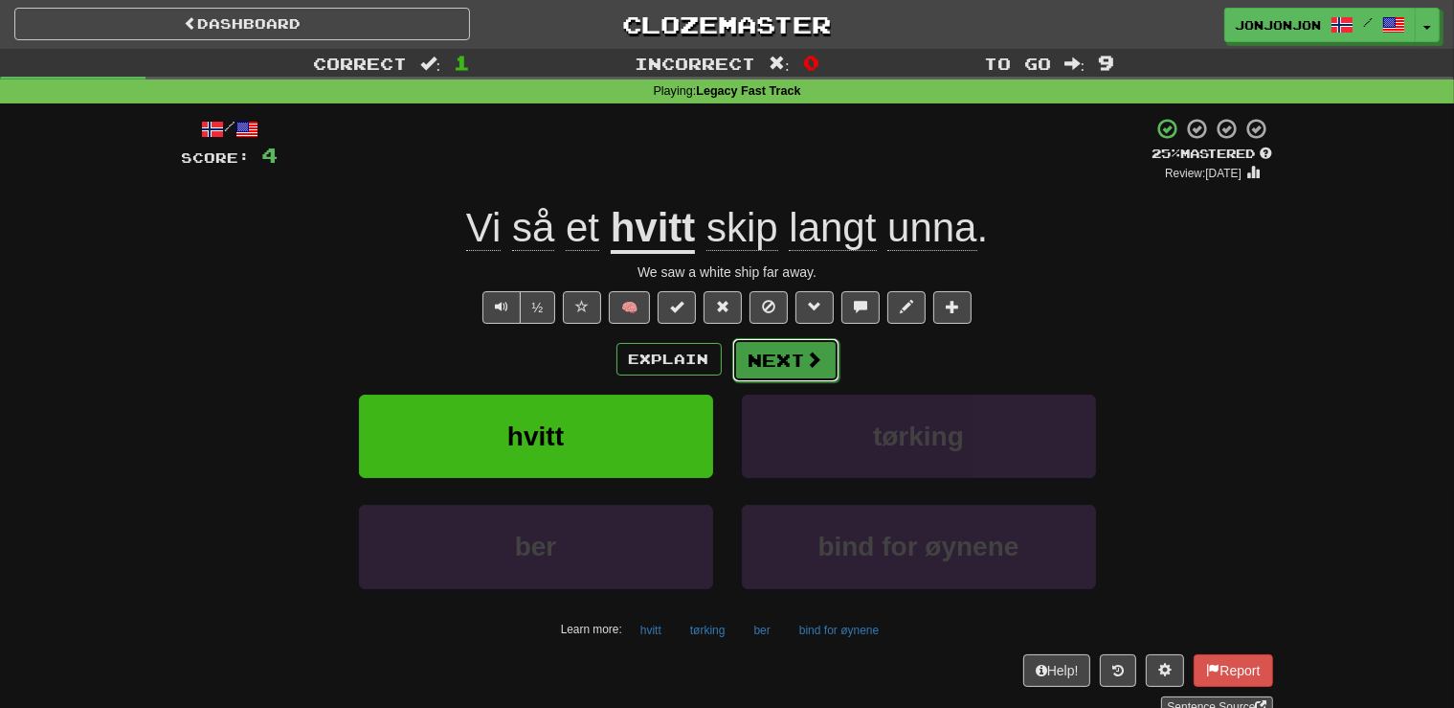
click at [810, 364] on span at bounding box center [814, 358] width 17 height 17
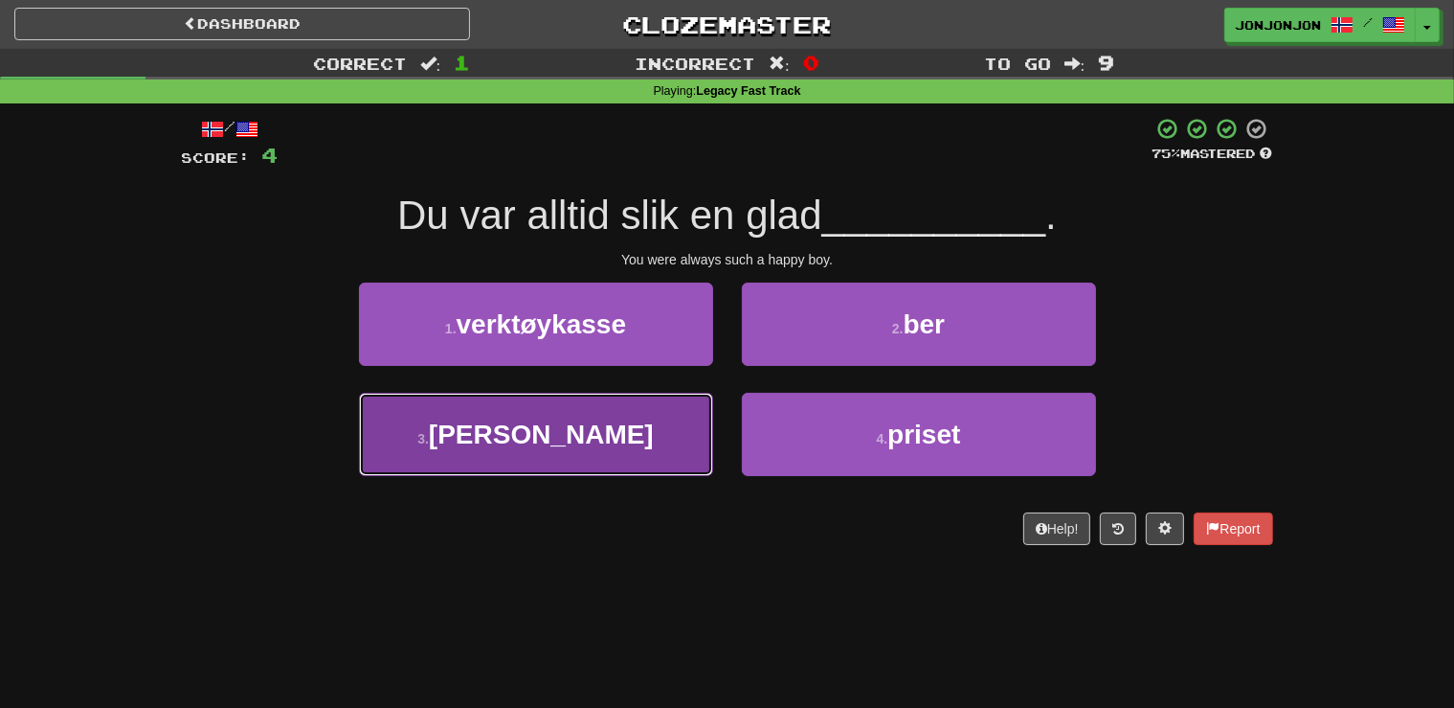
click at [596, 457] on button "3 . gutt" at bounding box center [536, 434] width 354 height 83
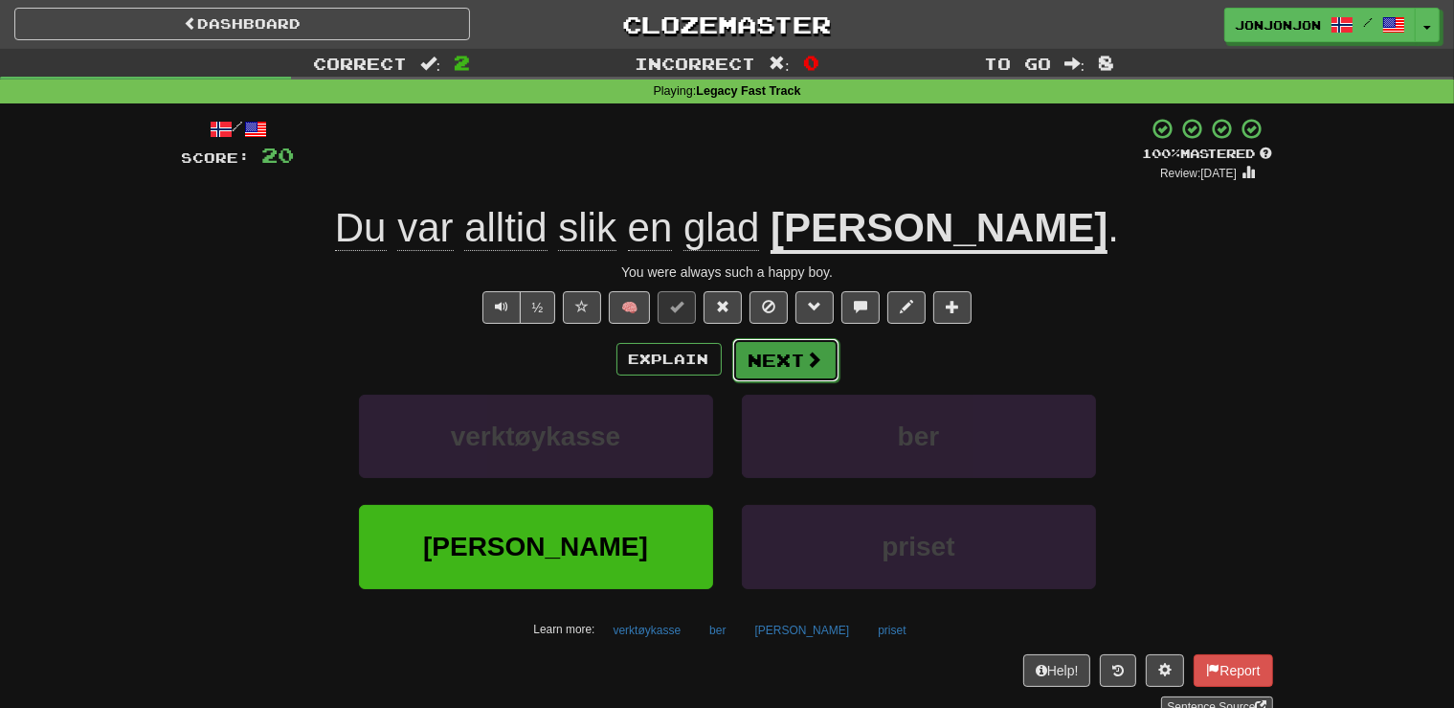
click at [766, 365] on button "Next" at bounding box center [785, 360] width 107 height 44
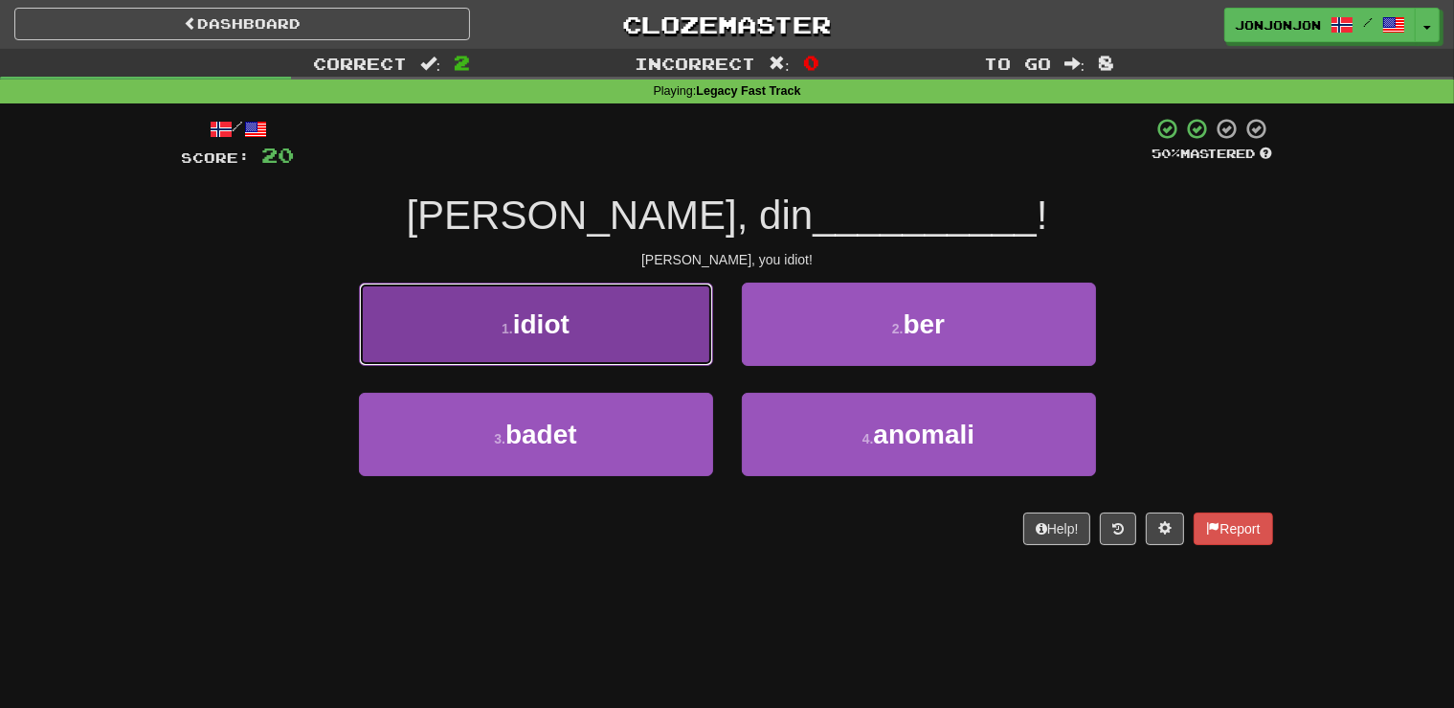
click at [615, 307] on button "1 . idiot" at bounding box center [536, 323] width 354 height 83
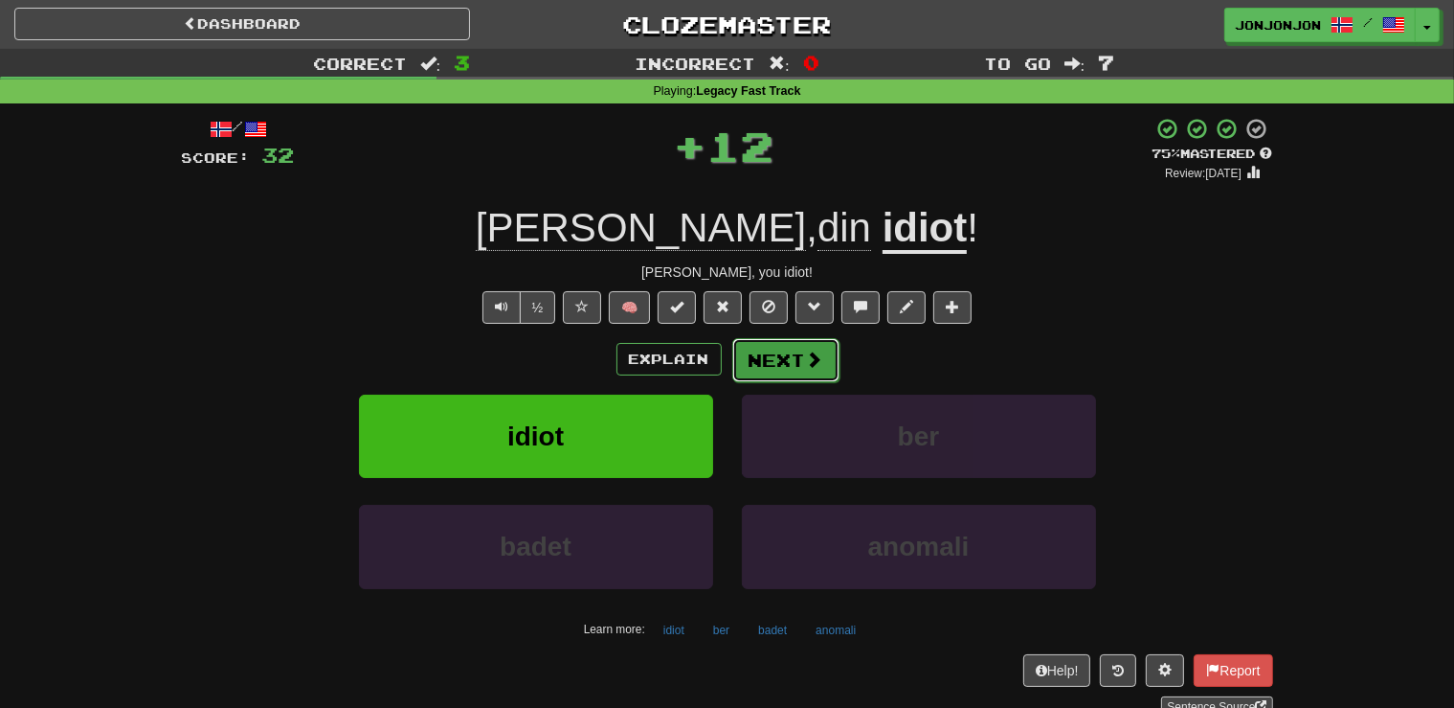
click at [779, 354] on button "Next" at bounding box center [785, 360] width 107 height 44
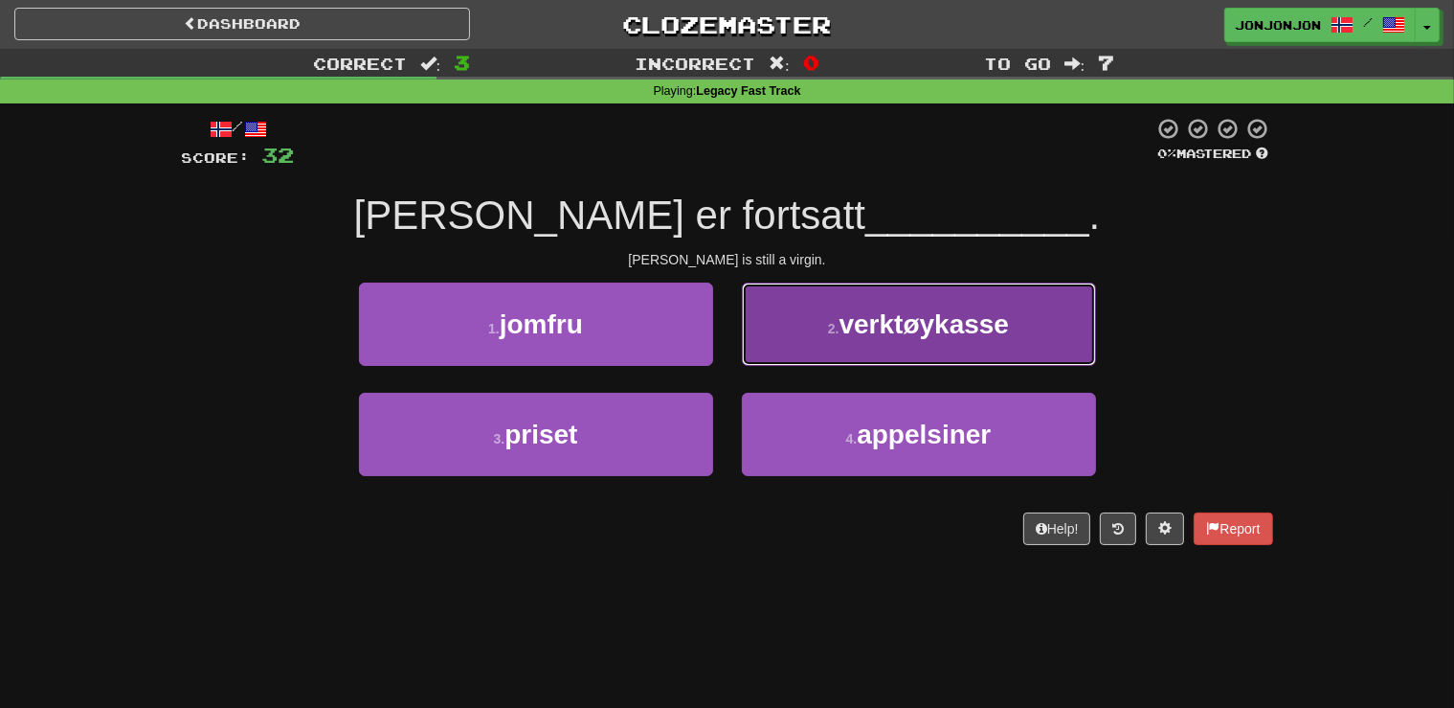
click at [855, 358] on button "2 . verktøykasse" at bounding box center [919, 323] width 354 height 83
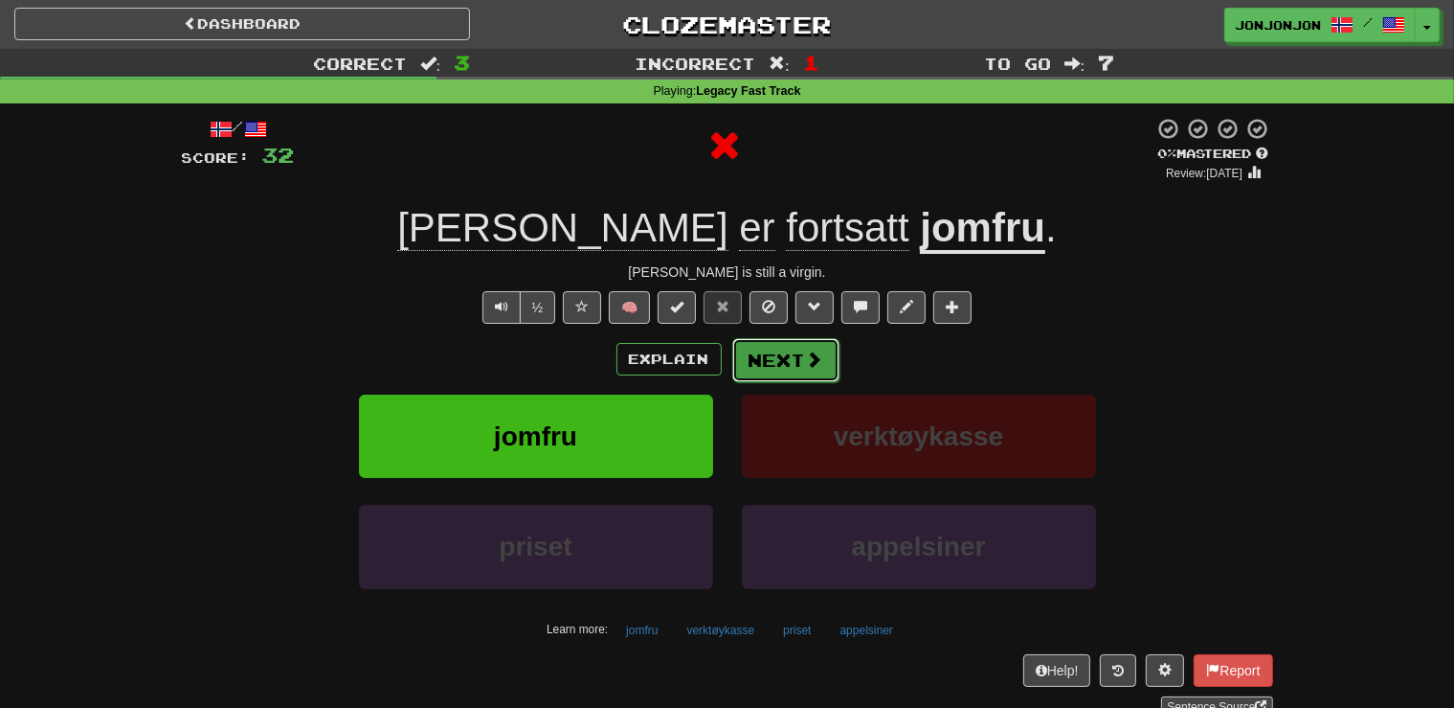
click at [796, 359] on button "Next" at bounding box center [785, 360] width 107 height 44
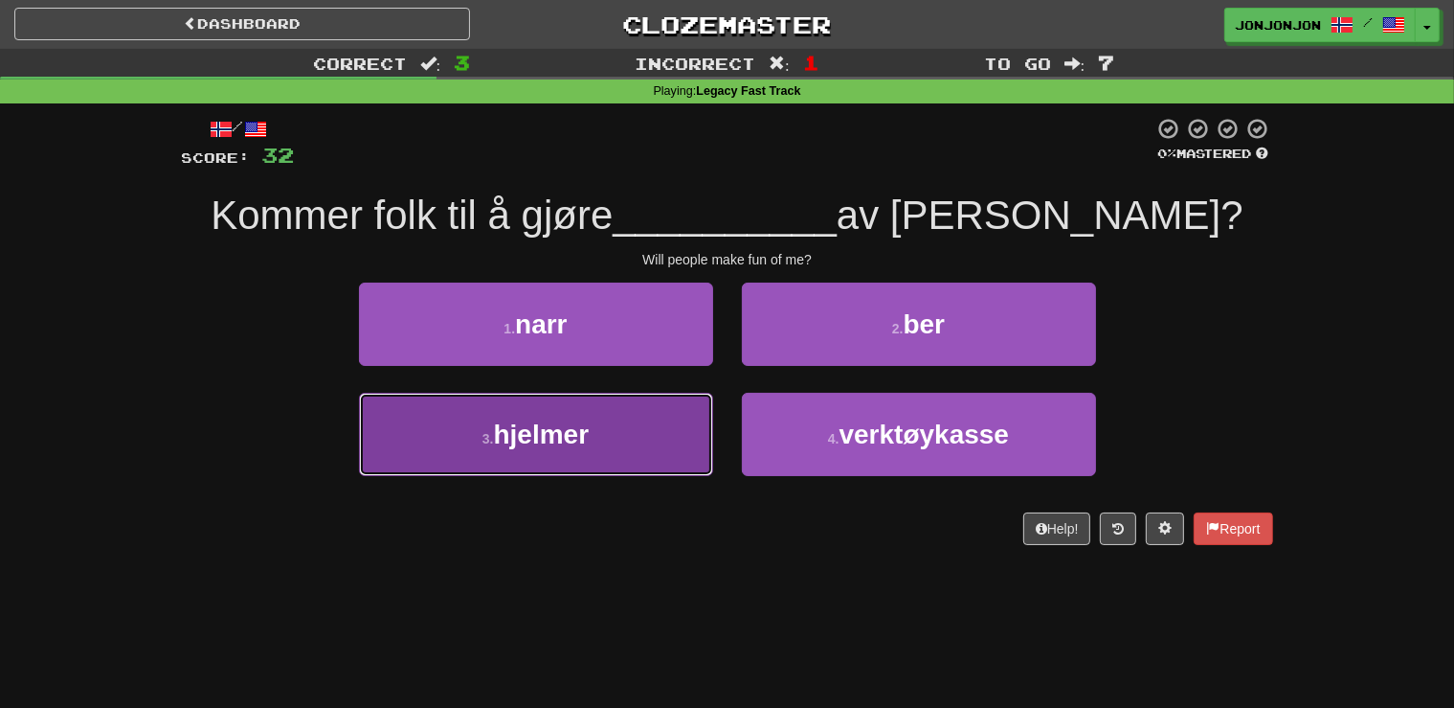
click at [599, 461] on button "3 . hjelmer" at bounding box center [536, 434] width 354 height 83
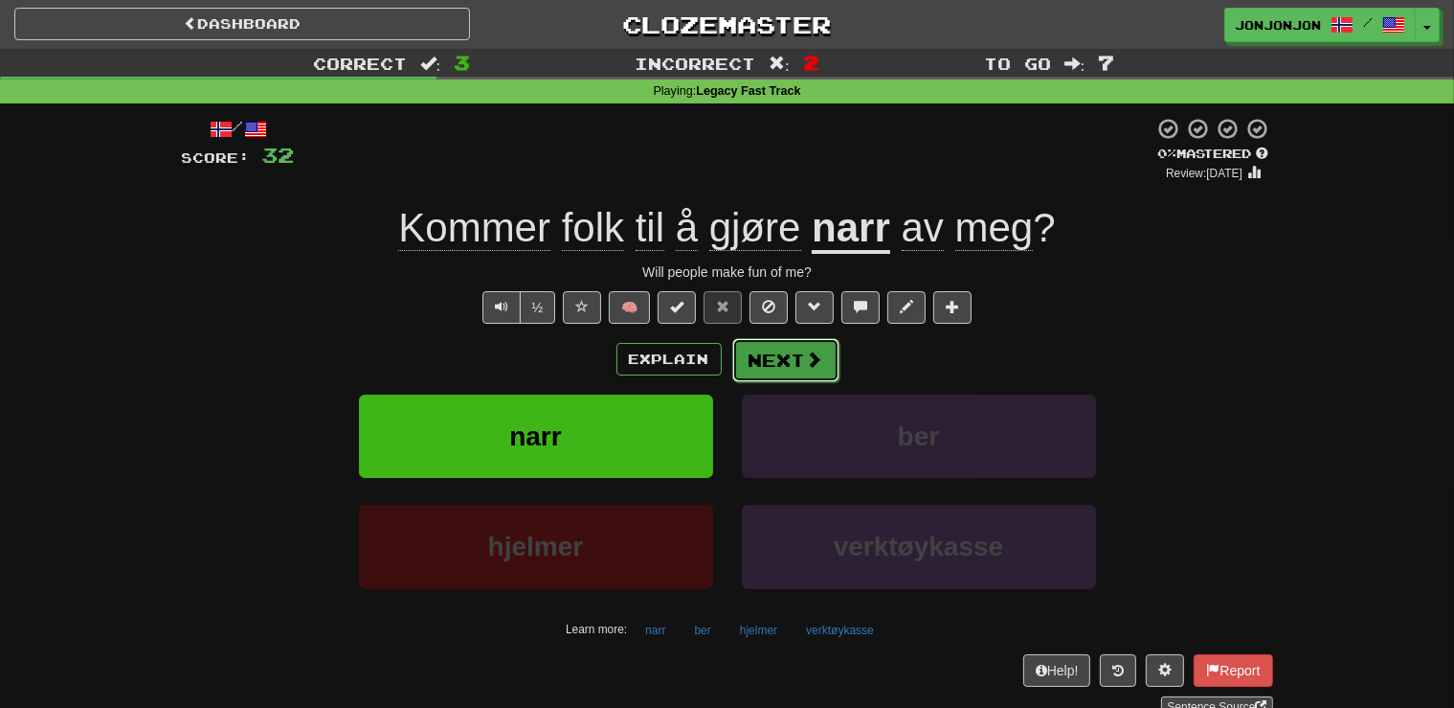
click at [816, 360] on span at bounding box center [814, 358] width 17 height 17
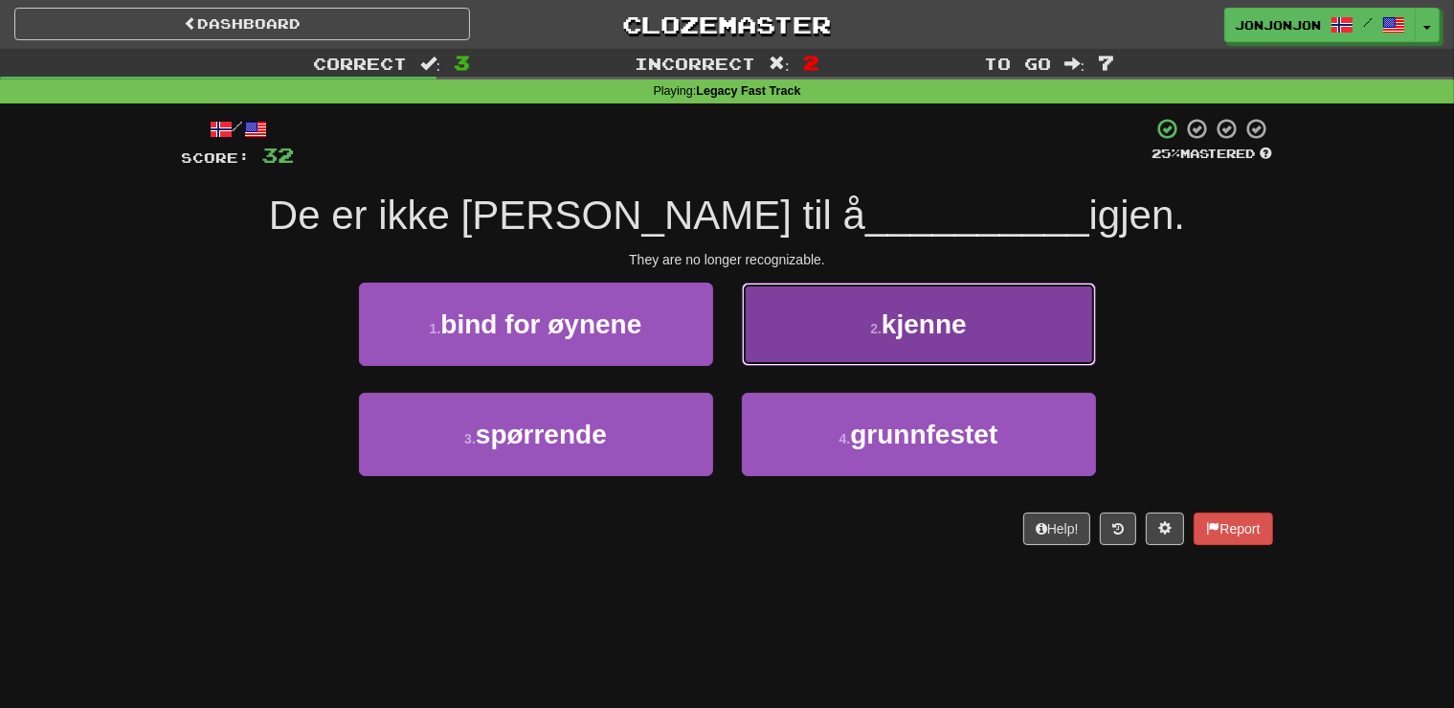
click at [887, 356] on button "2 . kjenne" at bounding box center [919, 323] width 354 height 83
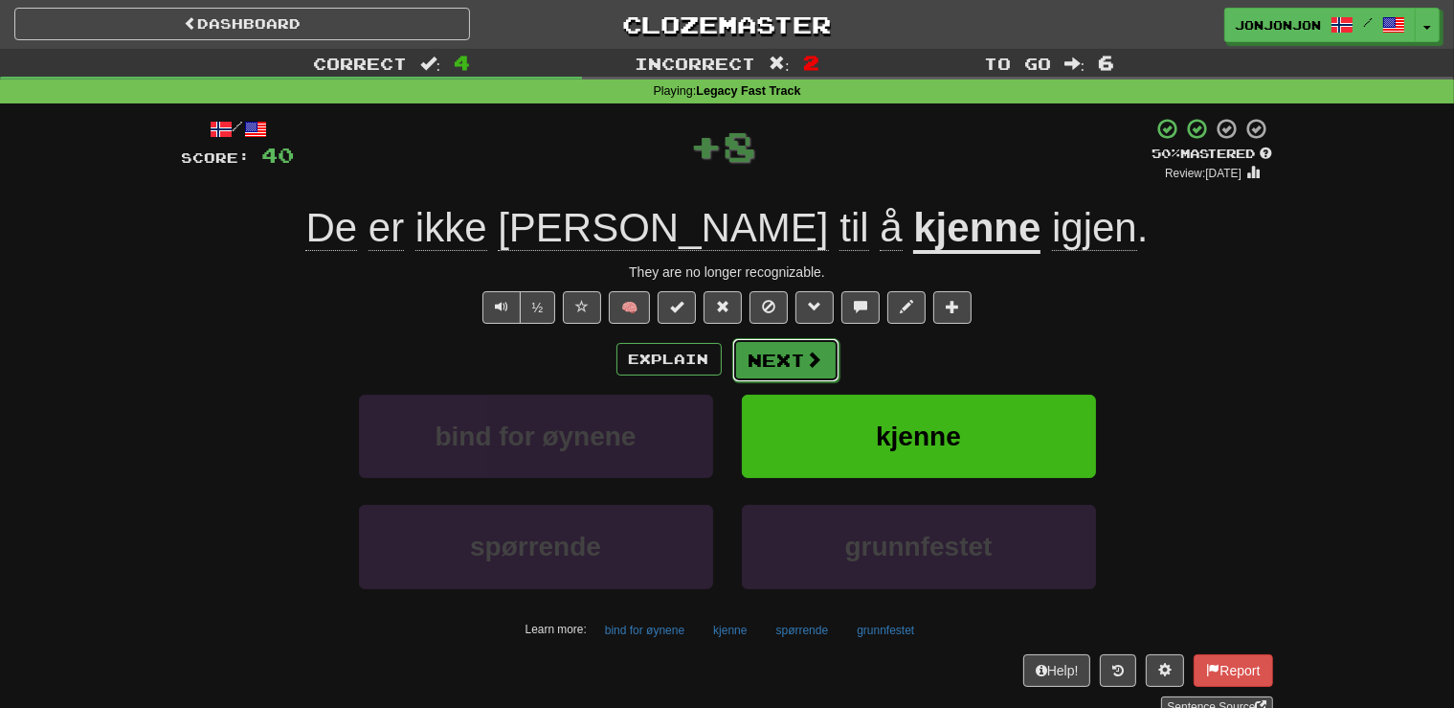
click at [785, 365] on button "Next" at bounding box center [785, 360] width 107 height 44
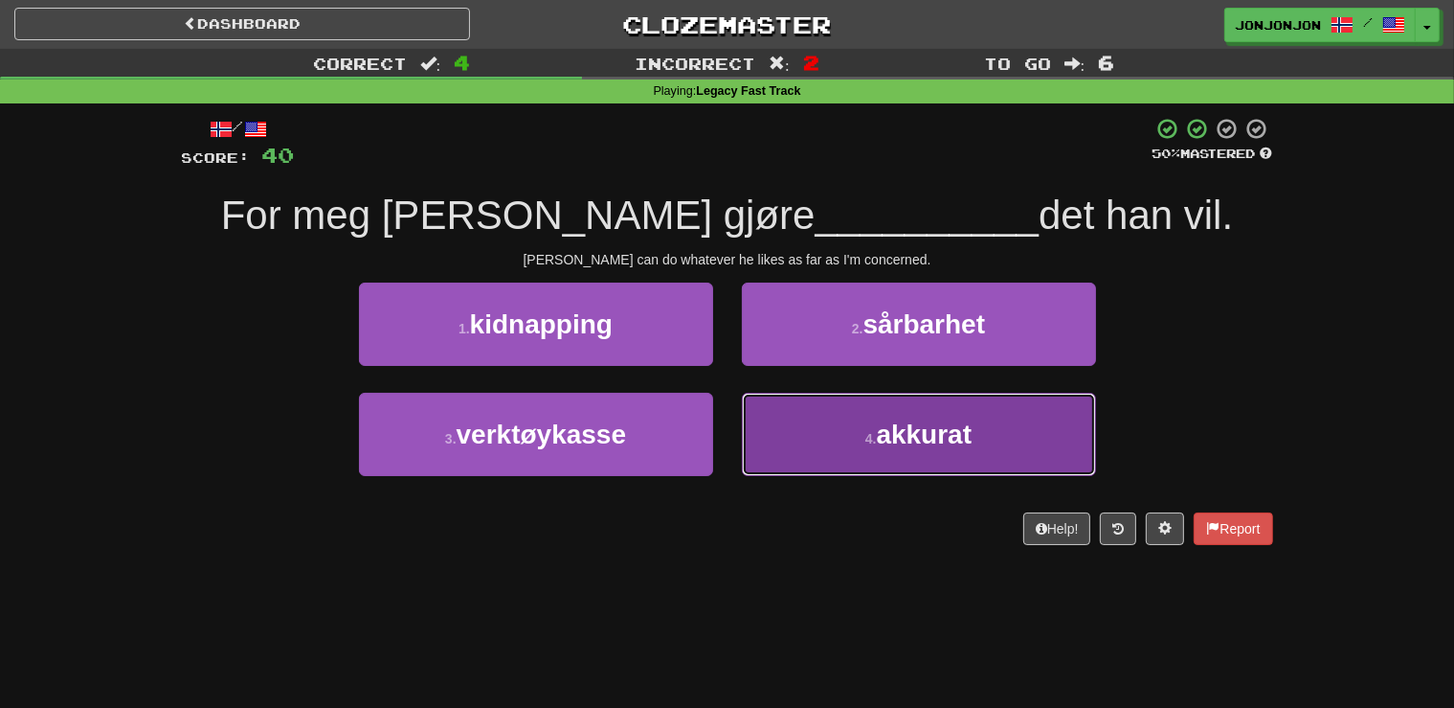
click at [871, 443] on small "4 ." at bounding box center [871, 438] width 11 height 15
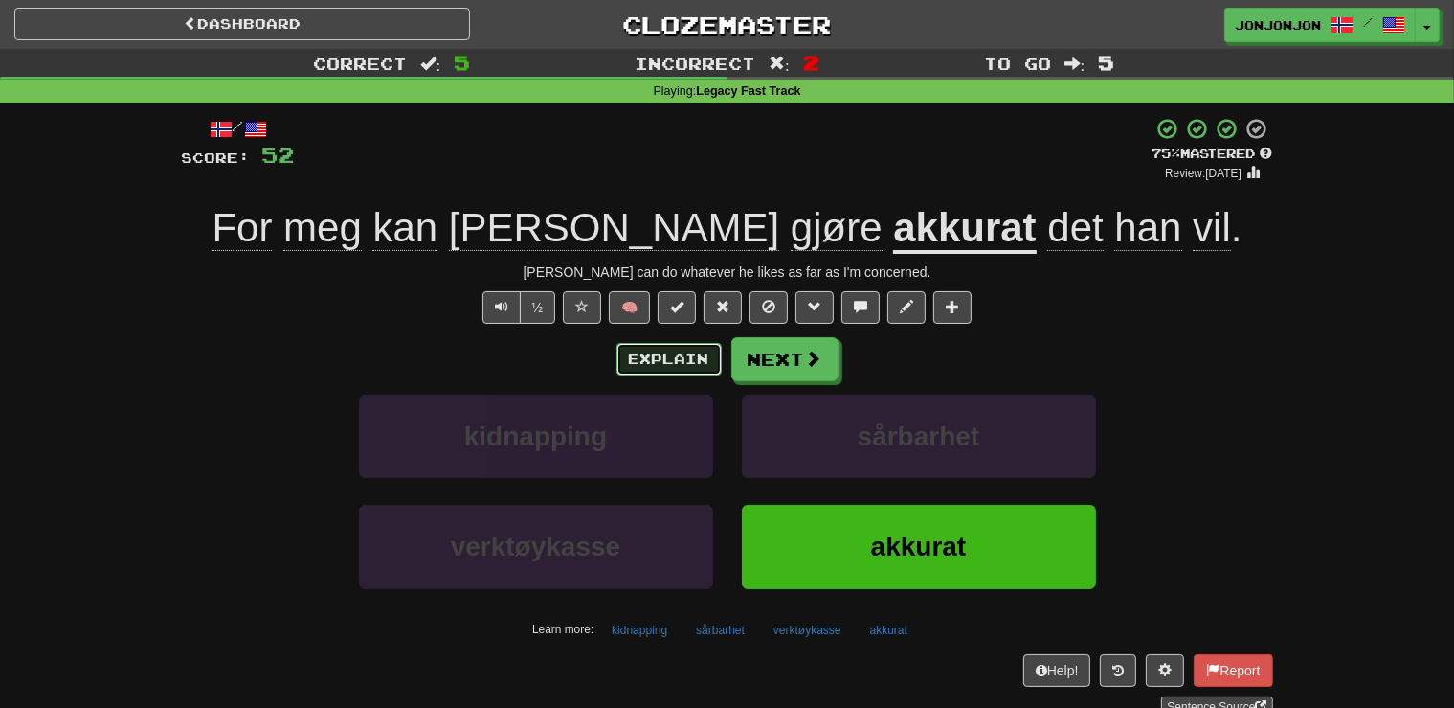
click at [638, 366] on button "Explain" at bounding box center [669, 359] width 105 height 33
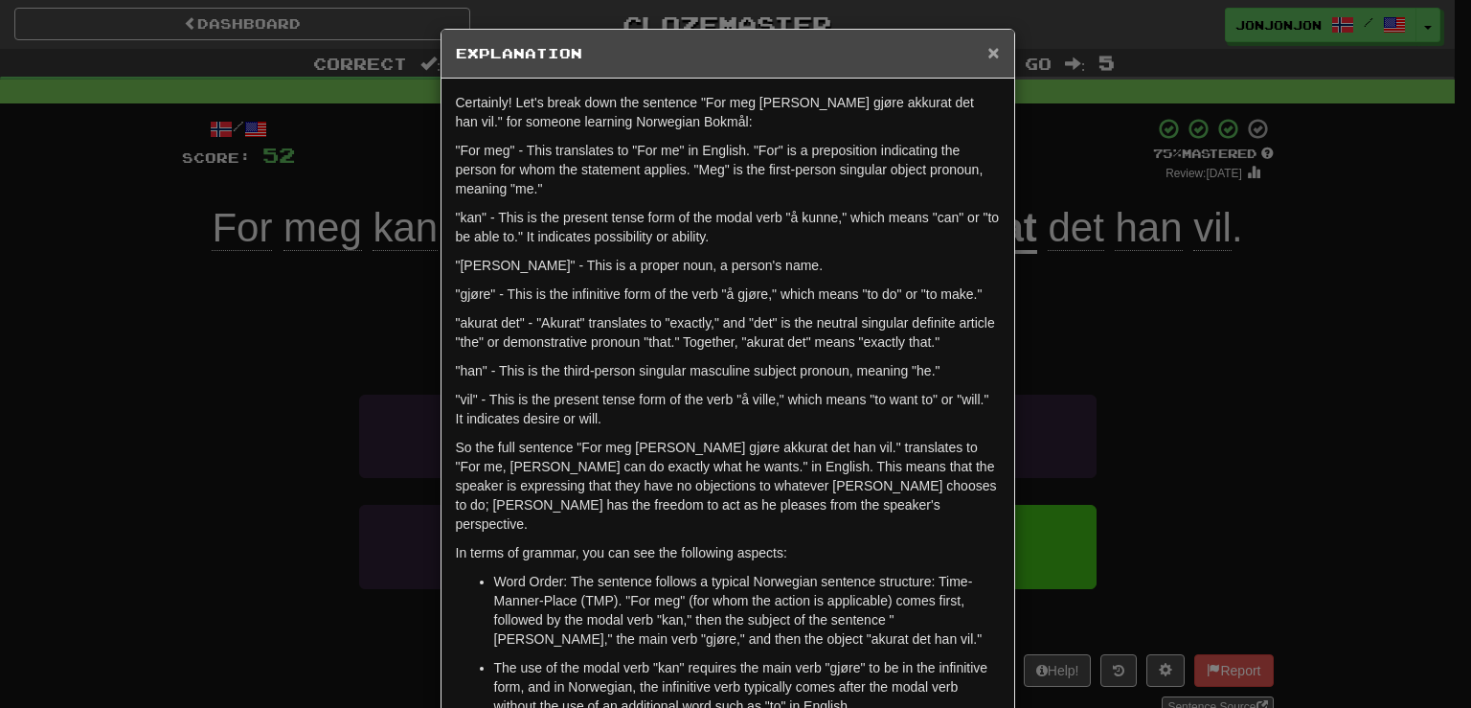
click at [990, 58] on span "×" at bounding box center [992, 52] width 11 height 22
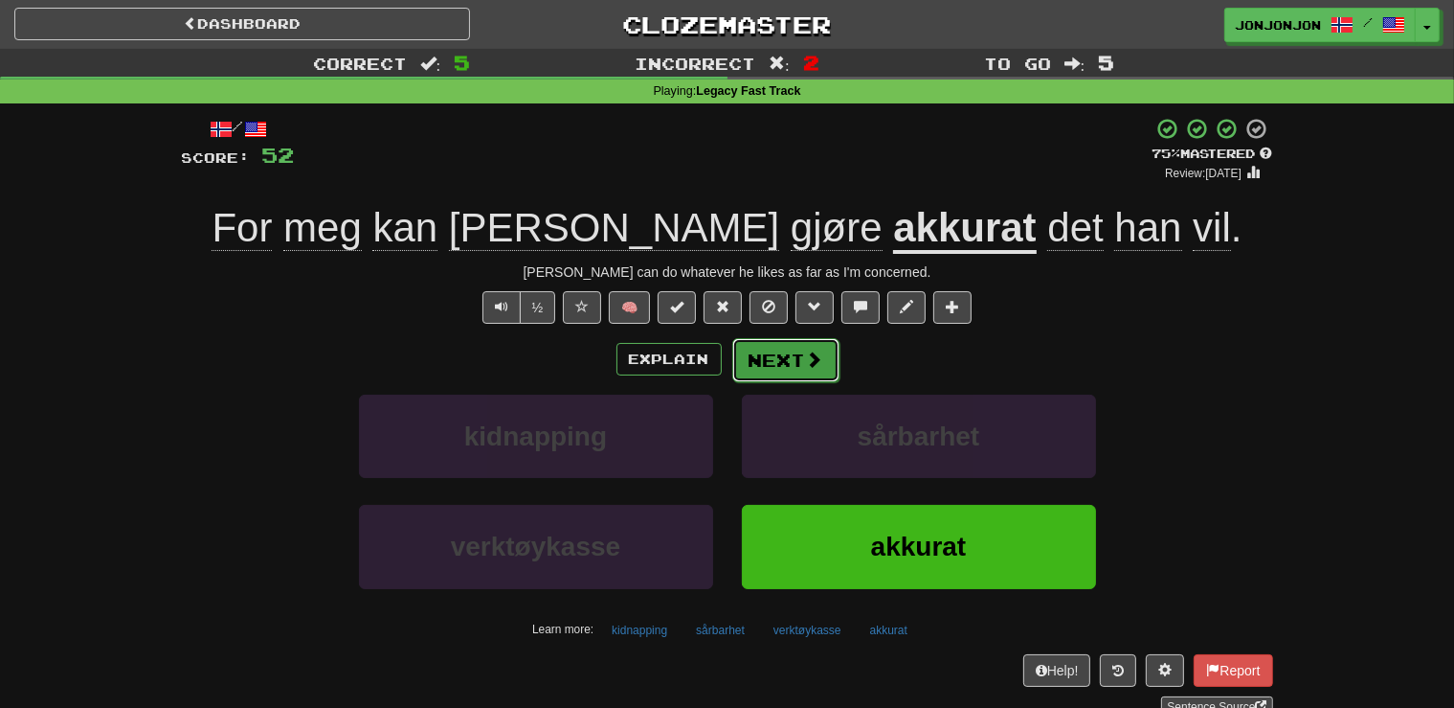
click at [775, 363] on button "Next" at bounding box center [785, 360] width 107 height 44
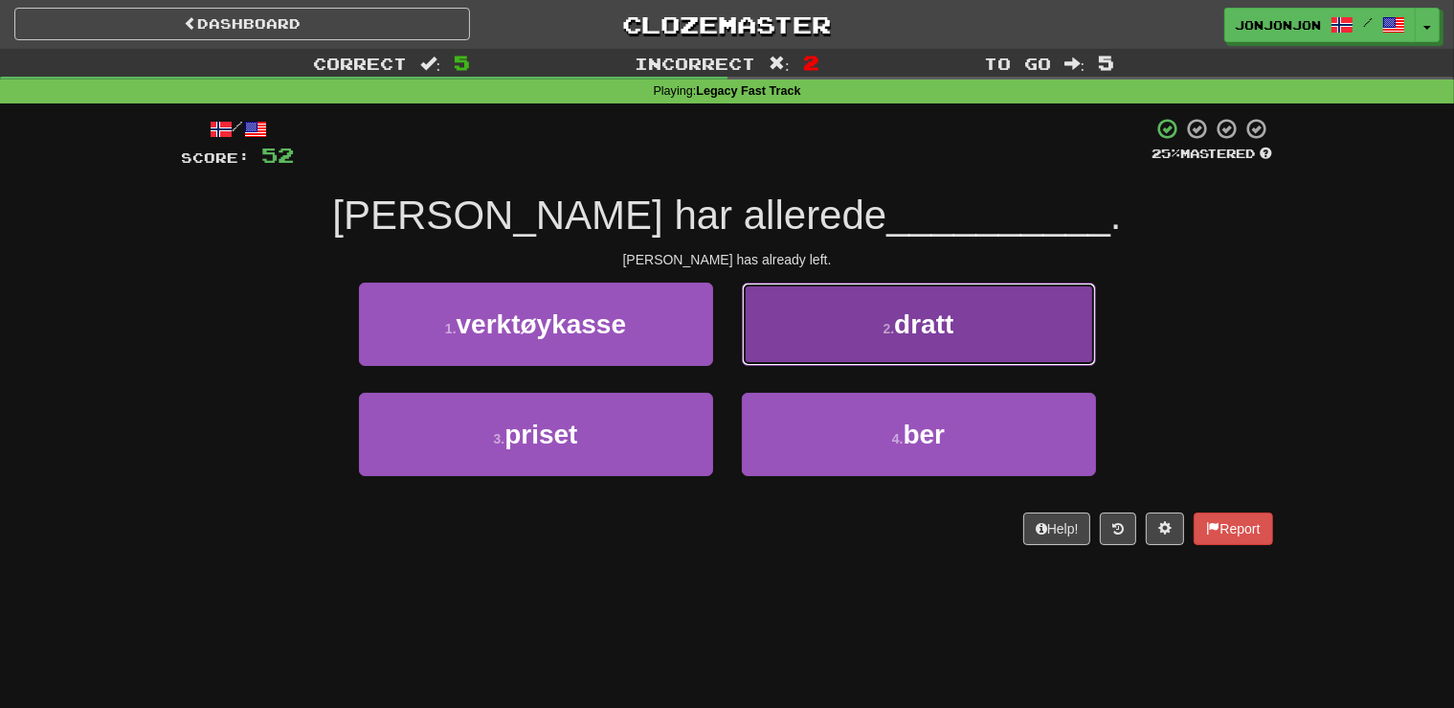
click at [933, 335] on span "dratt" at bounding box center [923, 324] width 59 height 30
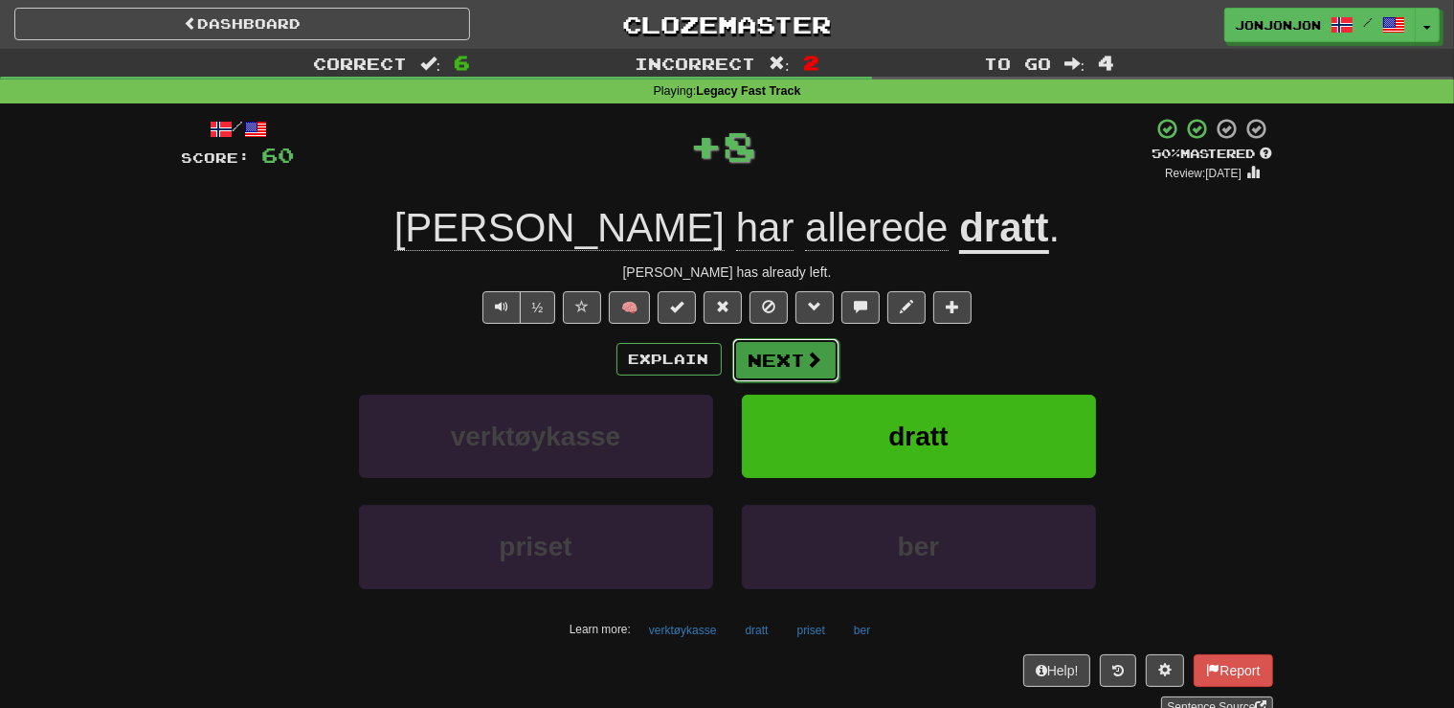
click at [814, 348] on button "Next" at bounding box center [785, 360] width 107 height 44
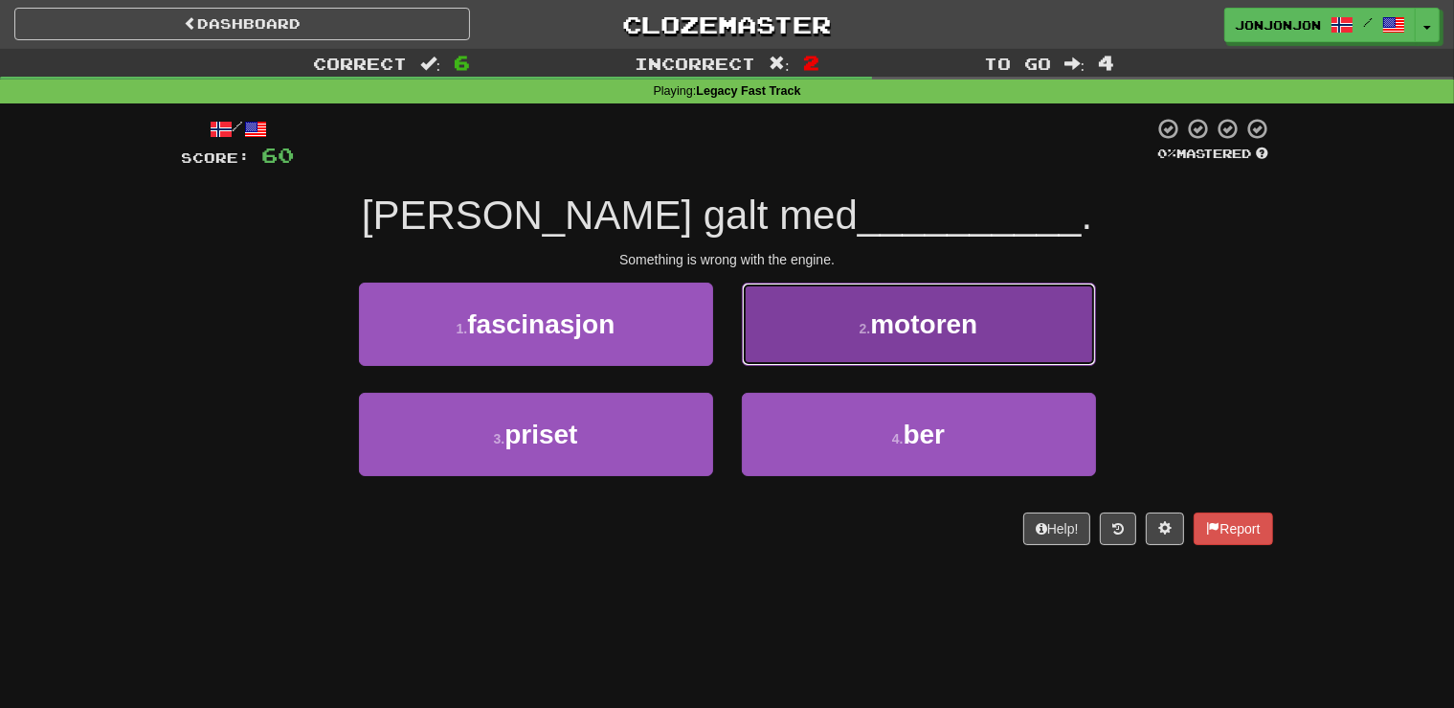
click at [895, 324] on span "motoren" at bounding box center [923, 324] width 107 height 30
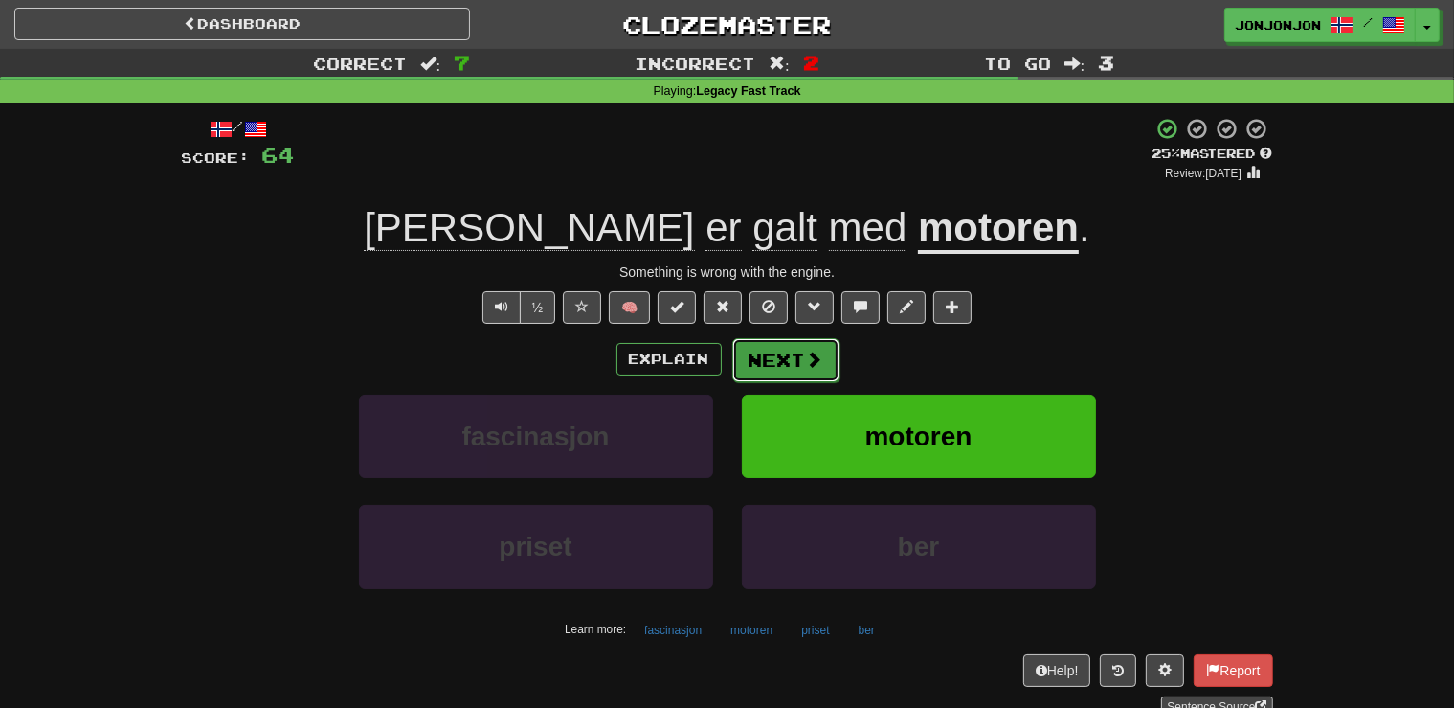
click at [768, 354] on button "Next" at bounding box center [785, 360] width 107 height 44
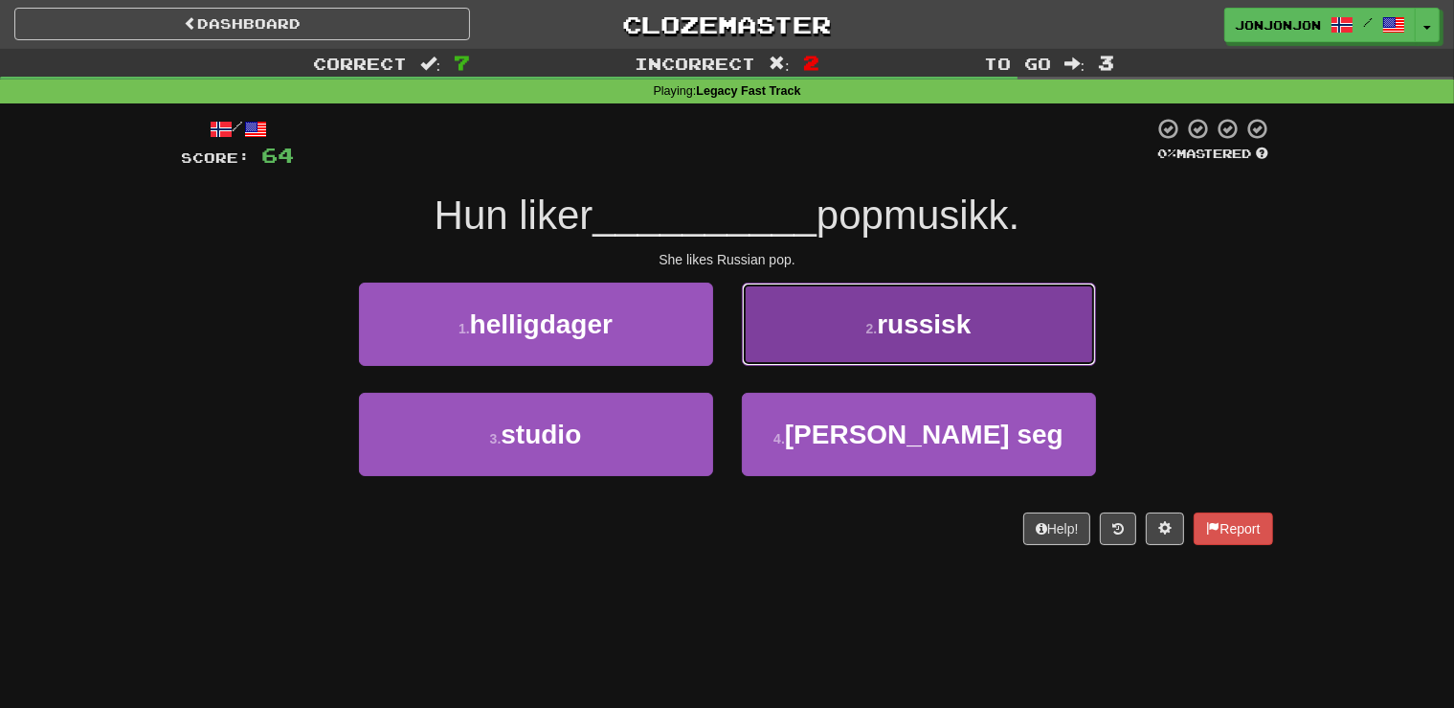
click at [906, 319] on span "russisk" at bounding box center [924, 324] width 94 height 30
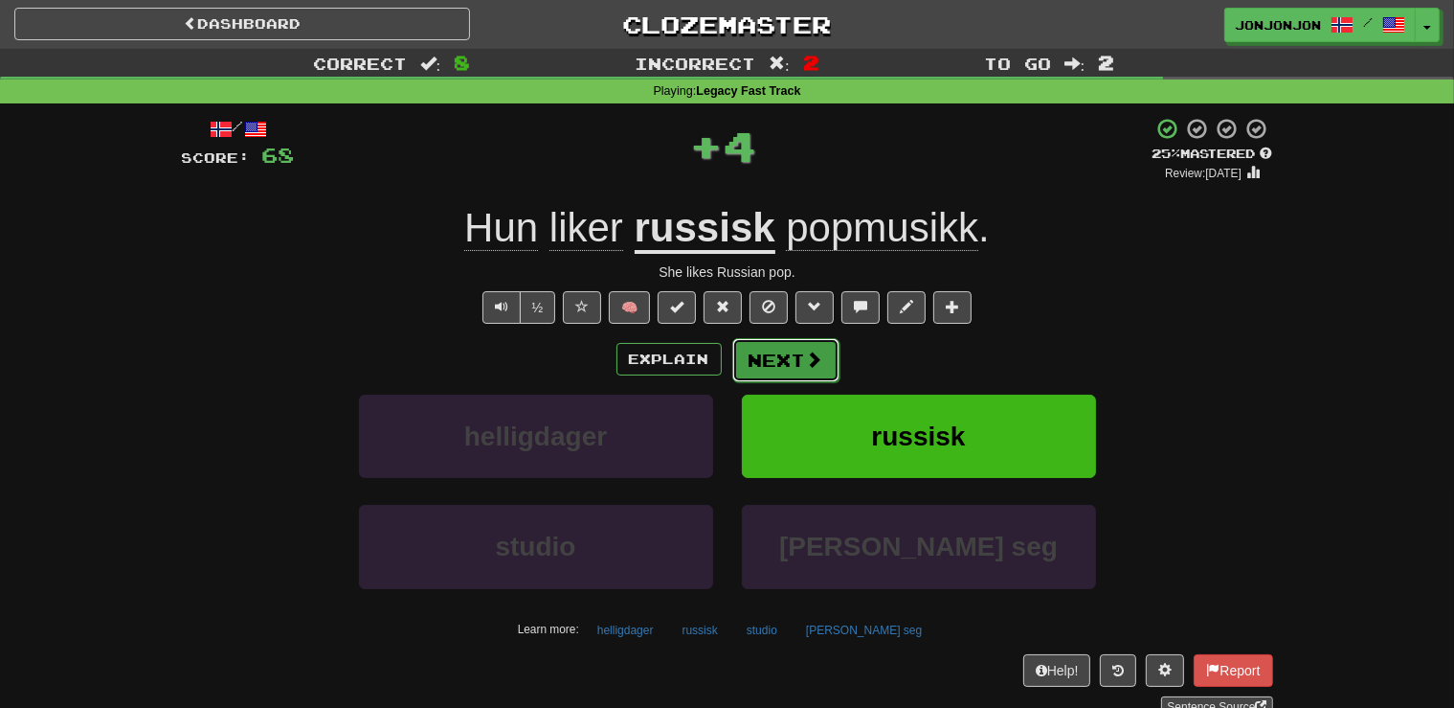
click at [811, 347] on button "Next" at bounding box center [785, 360] width 107 height 44
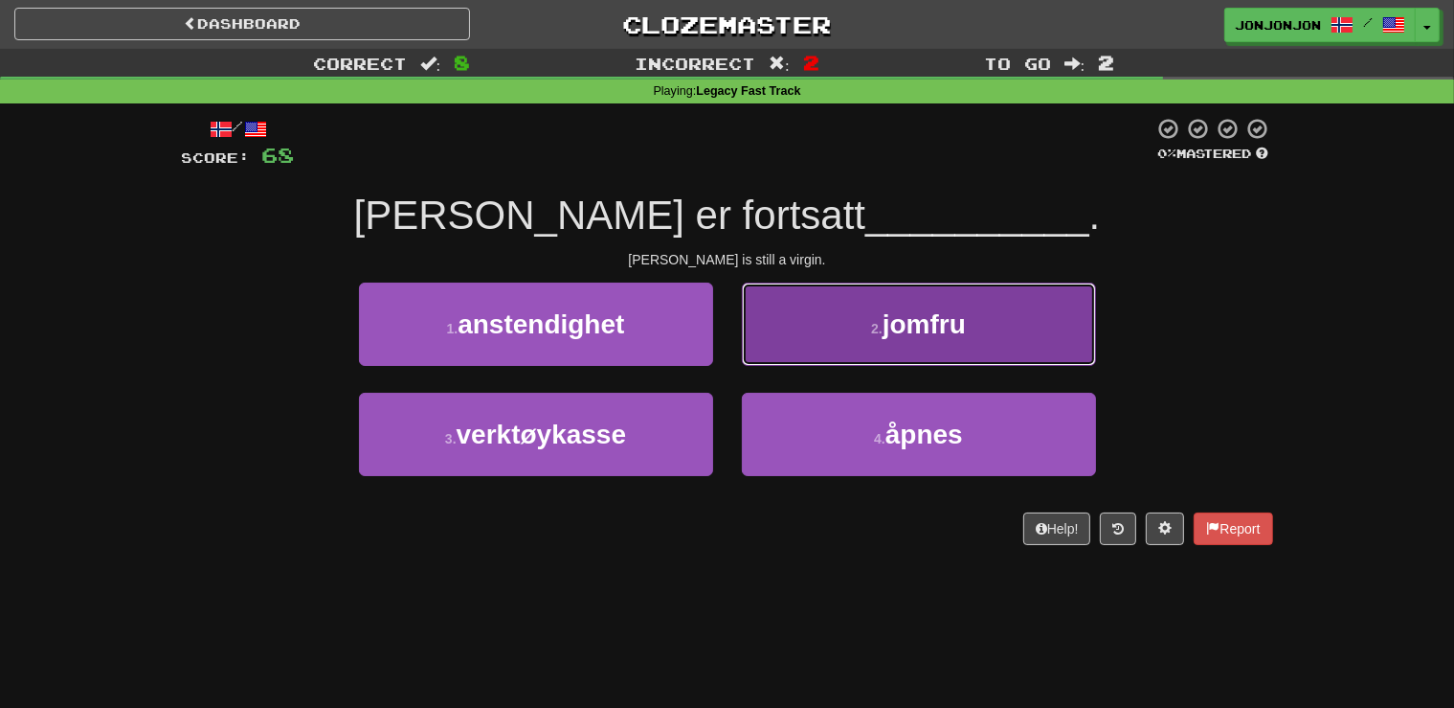
click at [896, 327] on span "jomfru" at bounding box center [924, 324] width 83 height 30
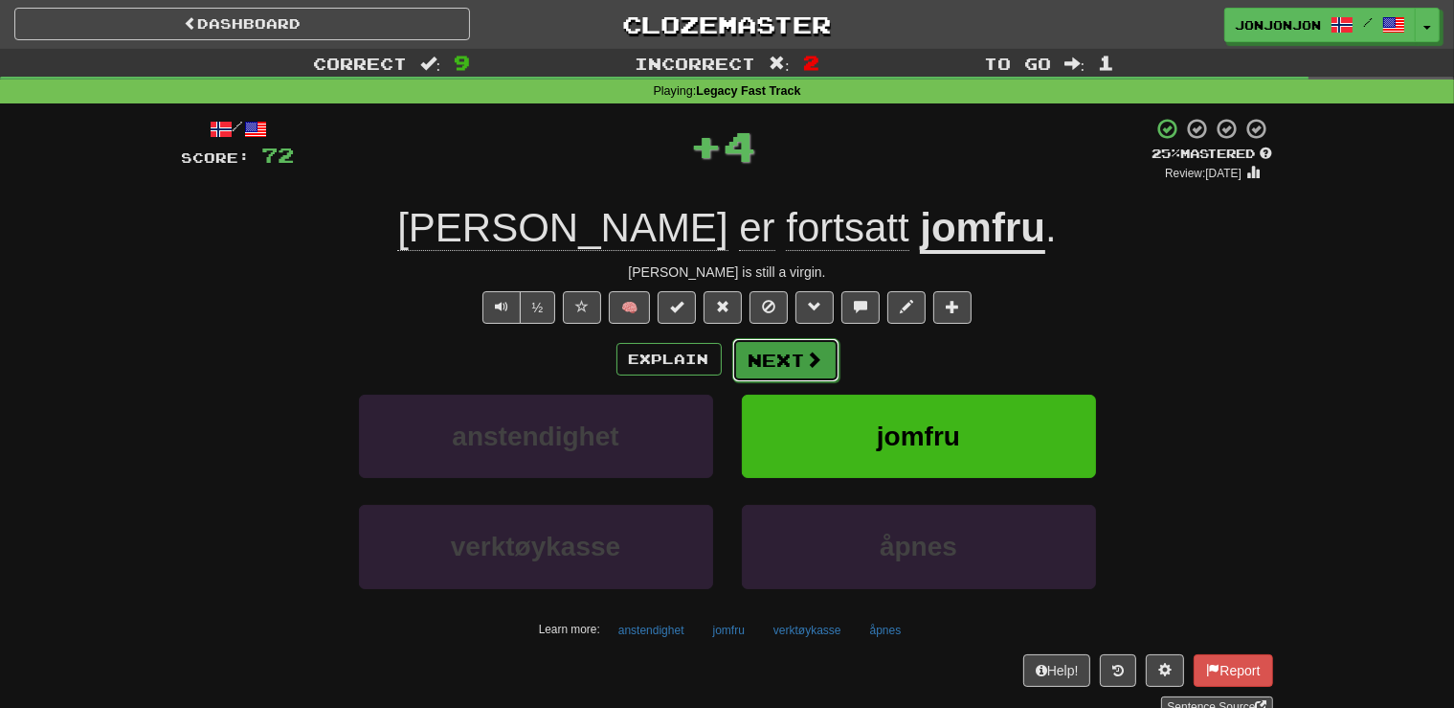
click at [796, 350] on button "Next" at bounding box center [785, 360] width 107 height 44
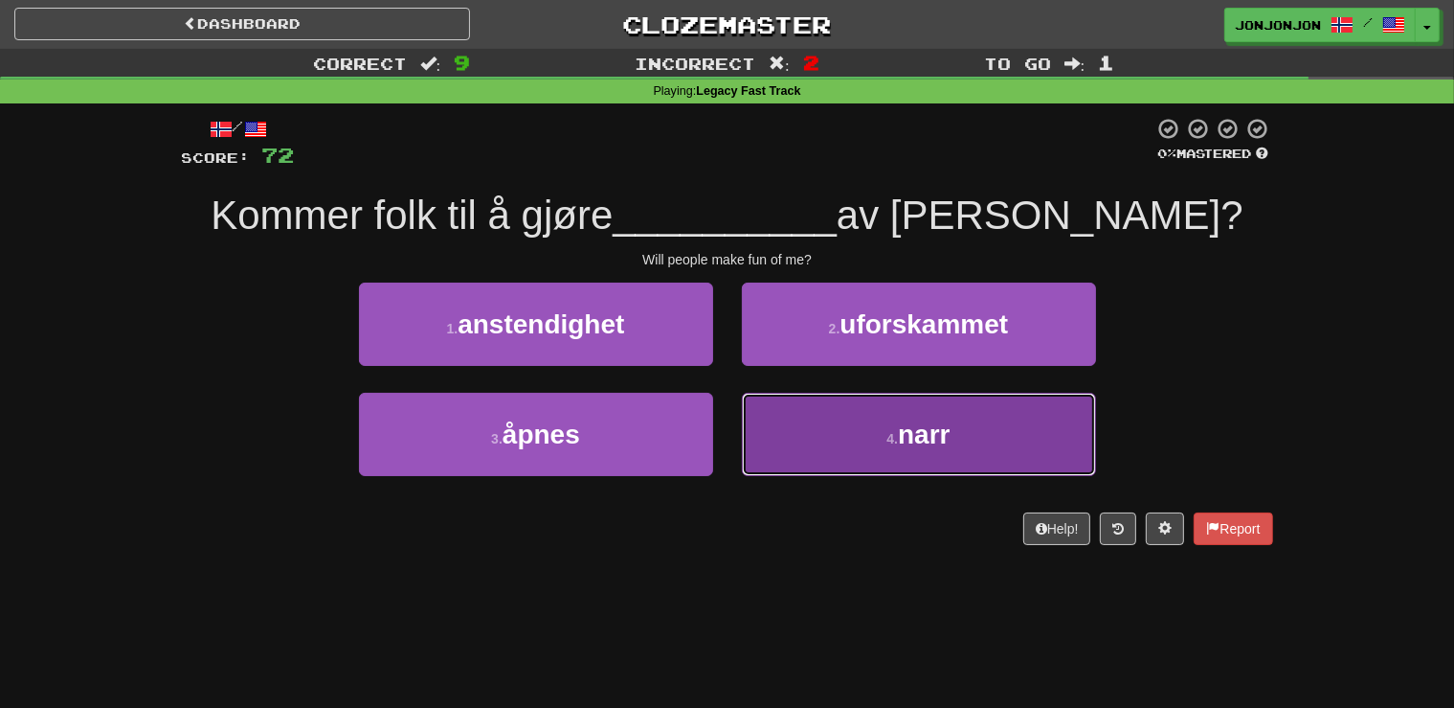
click at [862, 417] on button "4 . narr" at bounding box center [919, 434] width 354 height 83
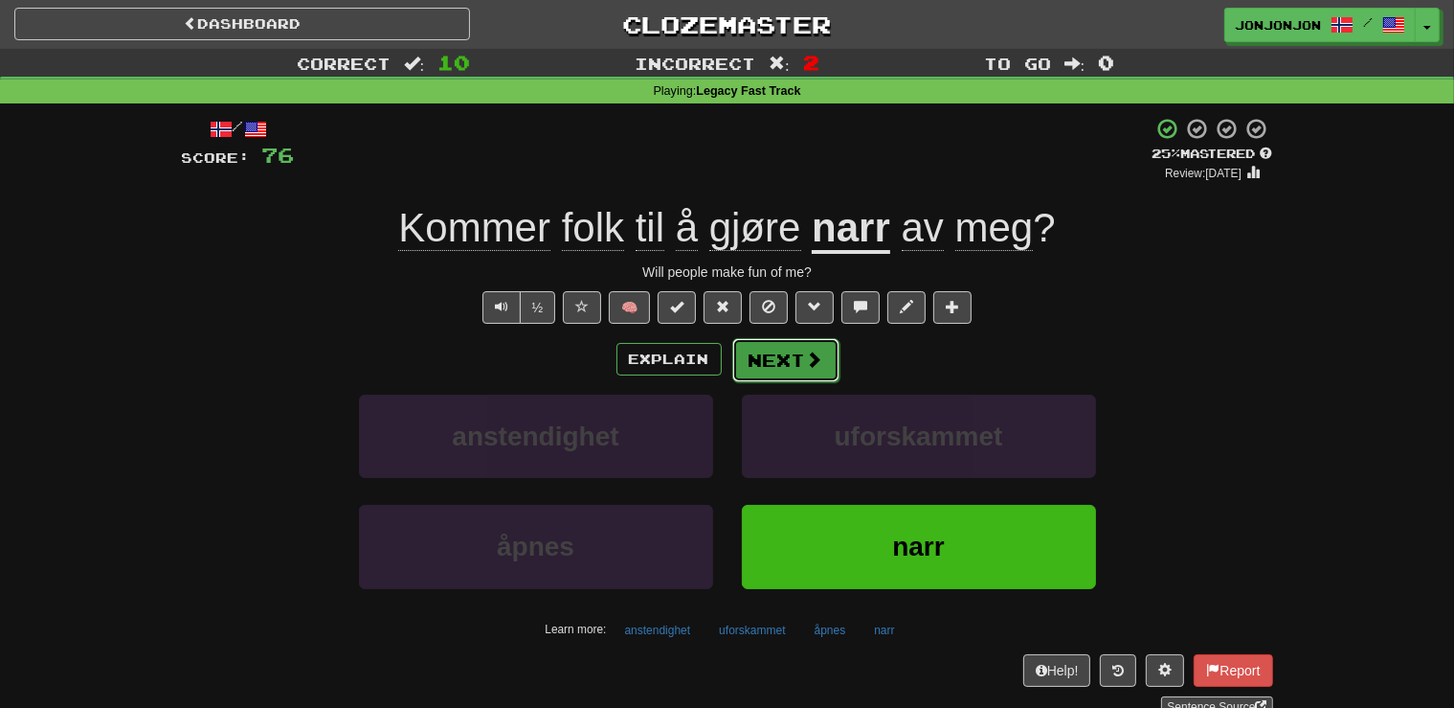
click at [776, 367] on button "Next" at bounding box center [785, 360] width 107 height 44
